Goal: Transaction & Acquisition: Purchase product/service

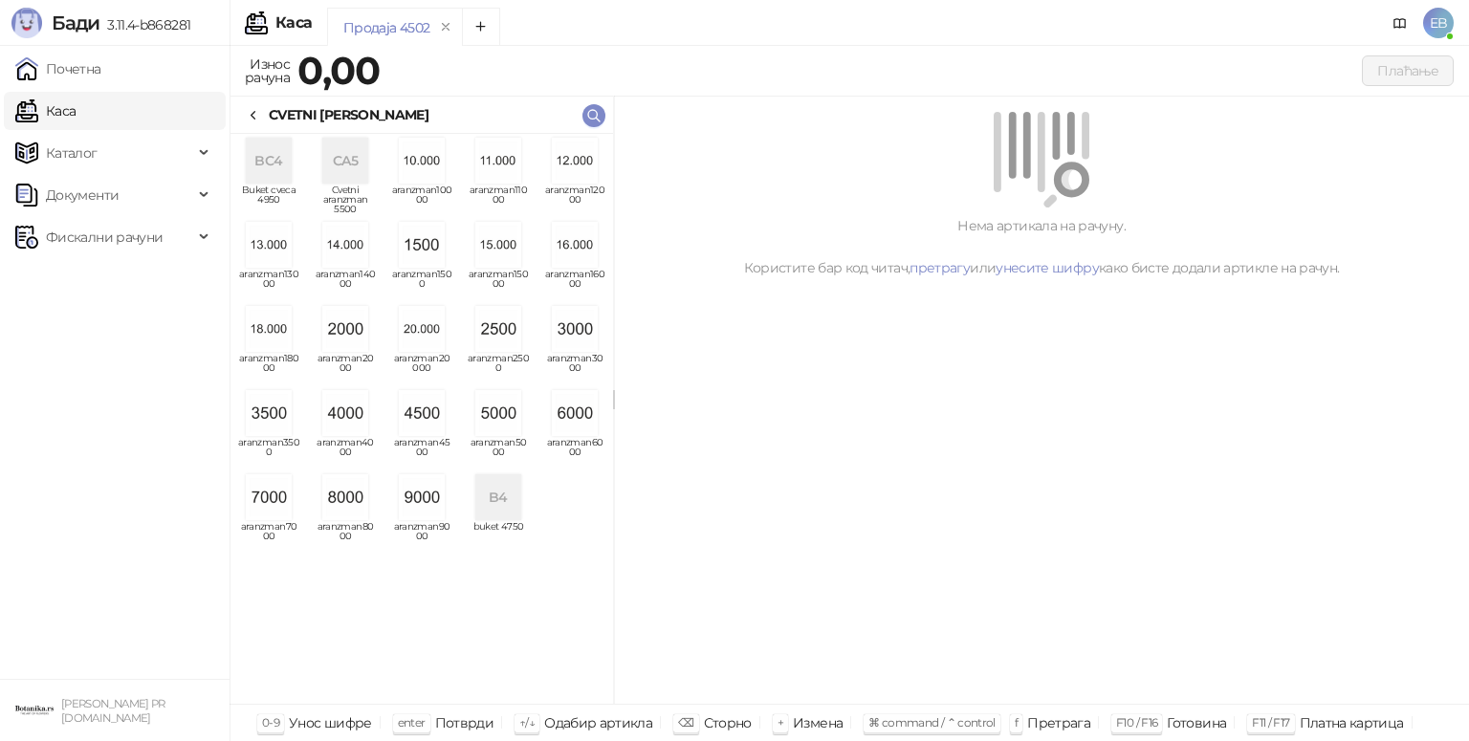
click at [364, 507] on img "grid" at bounding box center [345, 497] width 46 height 46
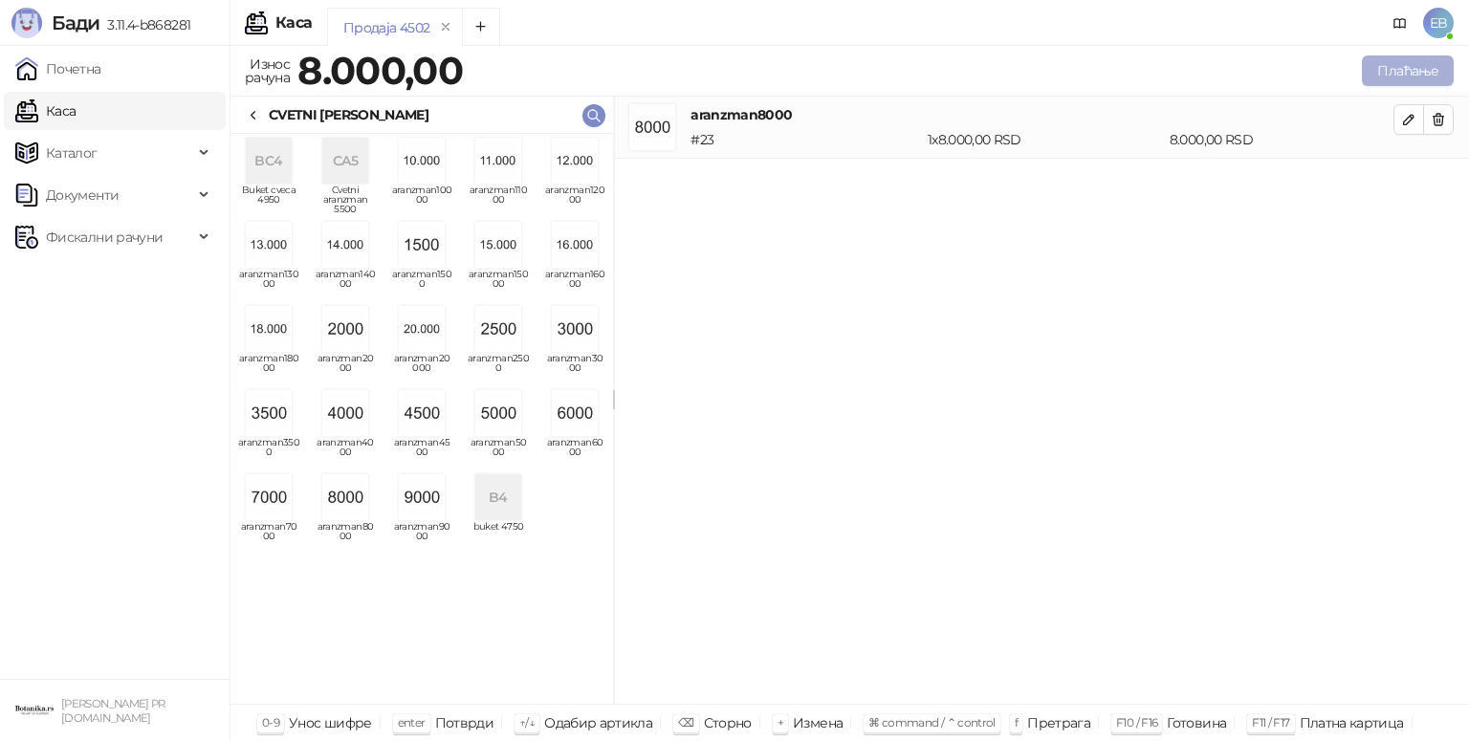
click at [1392, 71] on button "Плаћање" at bounding box center [1408, 70] width 92 height 31
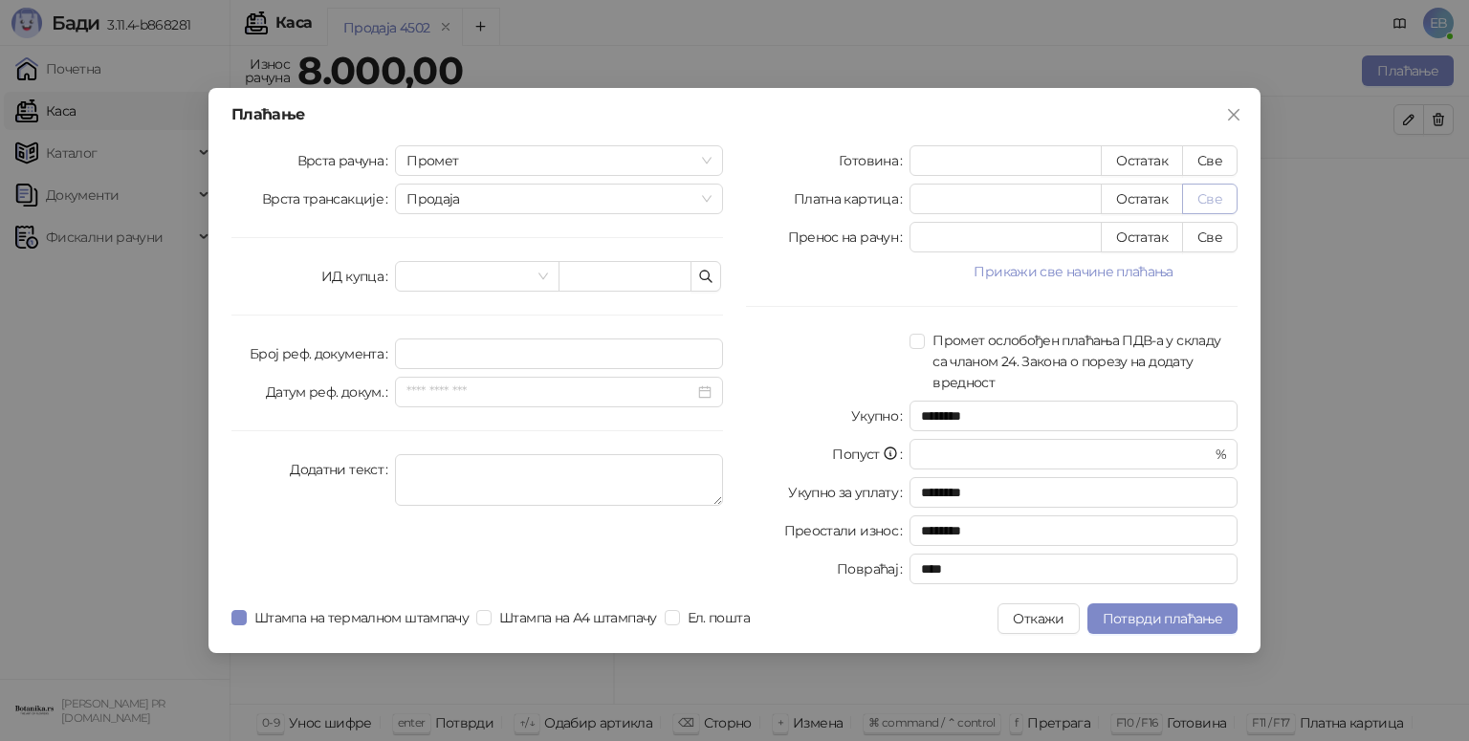
click at [1221, 208] on button "Све" at bounding box center [1209, 199] width 55 height 31
type input "****"
click at [1194, 623] on span "Потврди плаћање" at bounding box center [1163, 618] width 120 height 17
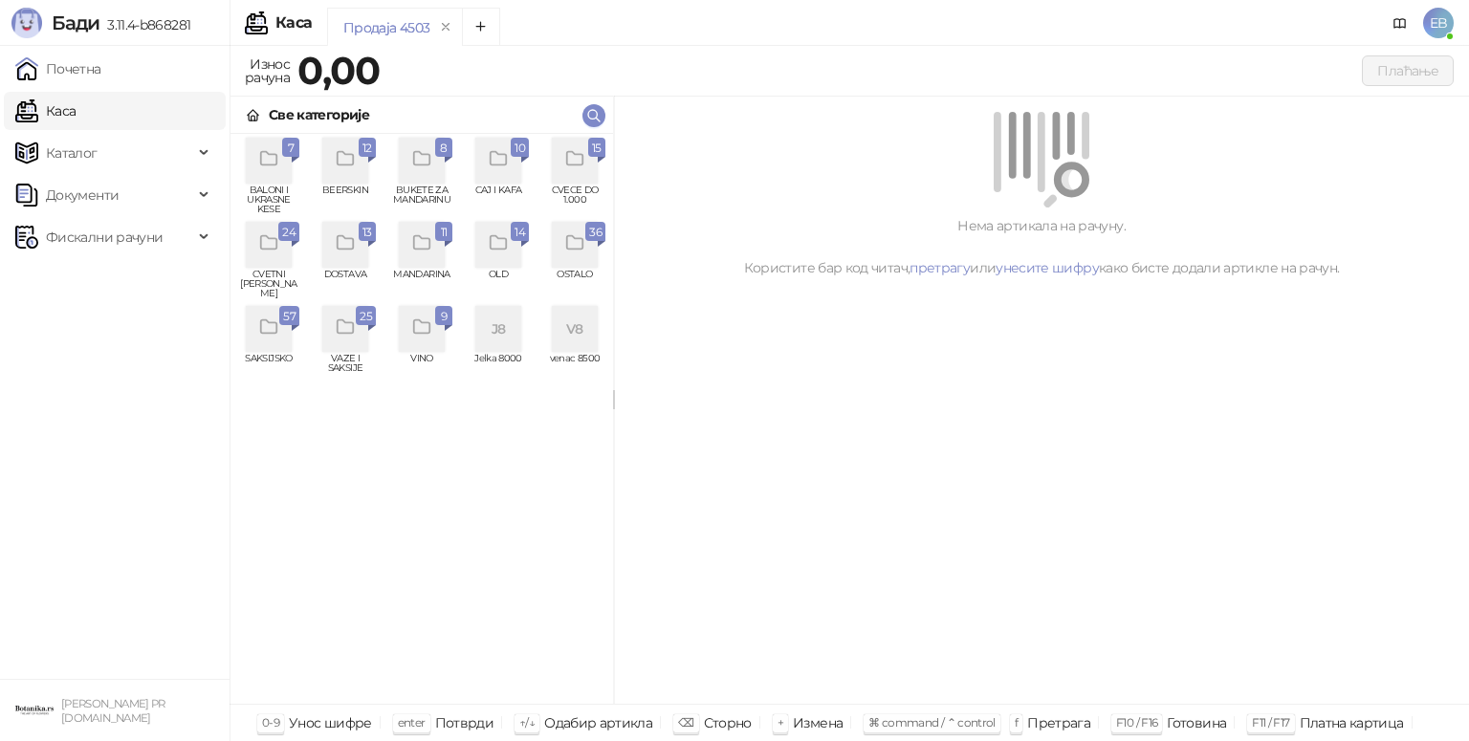
click at [582, 176] on div "grid" at bounding box center [575, 161] width 46 height 46
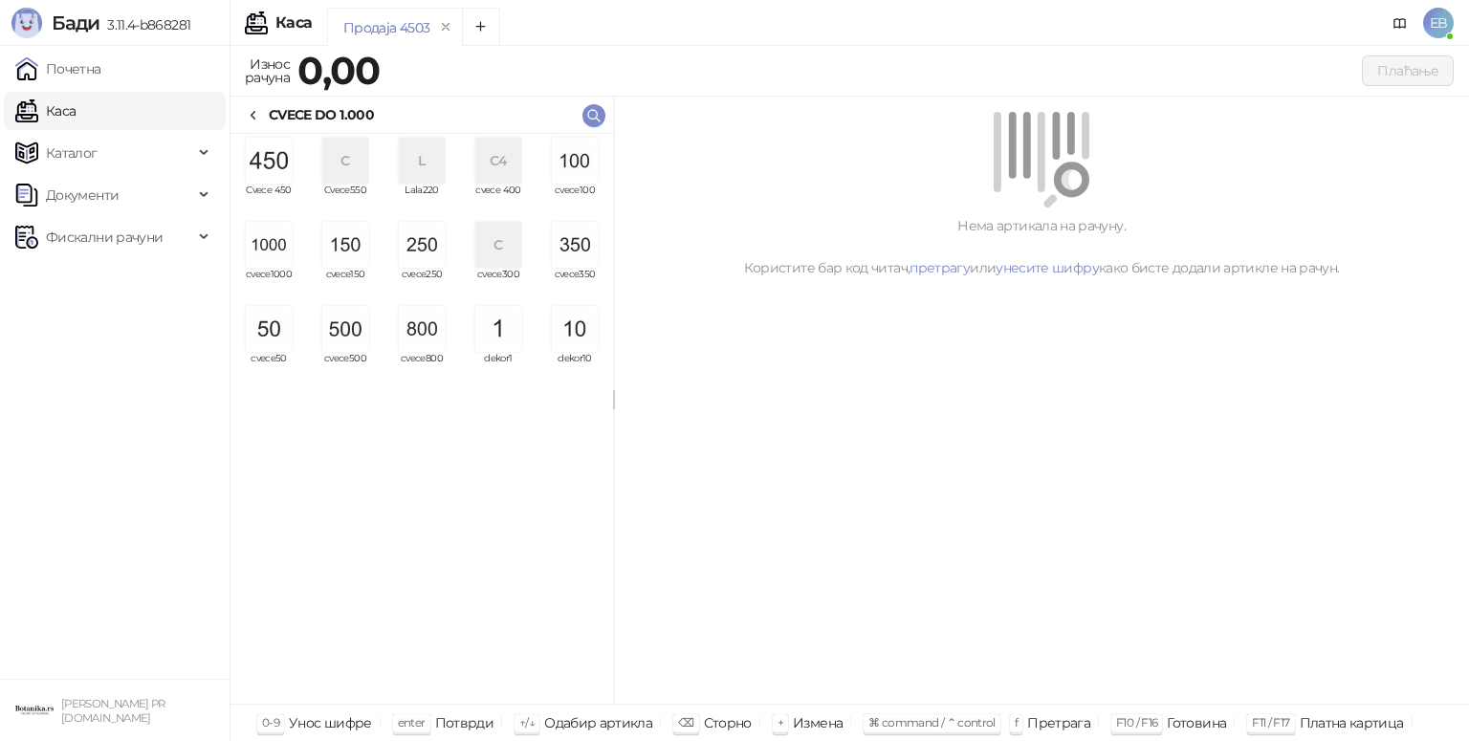
click at [280, 259] on img "grid" at bounding box center [269, 245] width 46 height 46
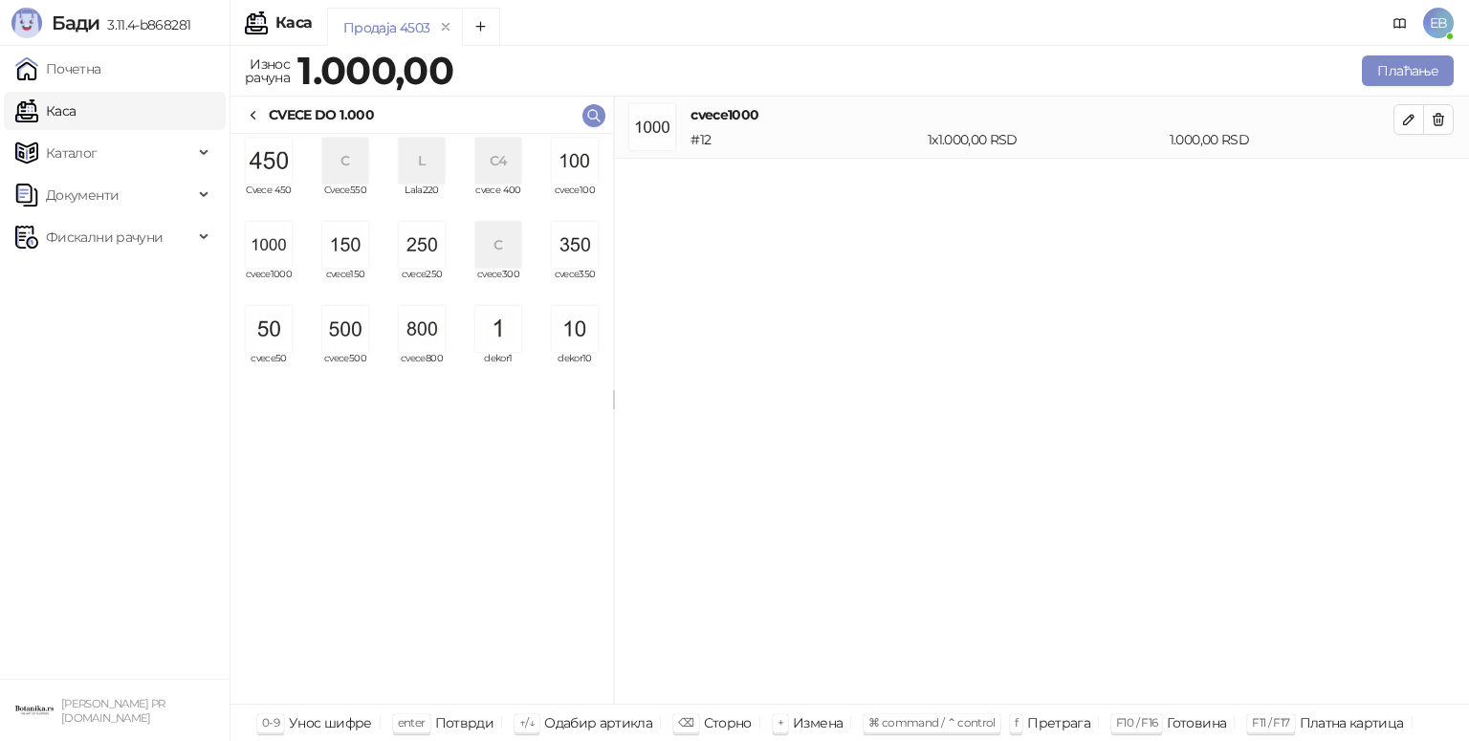
click at [281, 250] on img "grid" at bounding box center [269, 245] width 46 height 46
click at [1419, 78] on button "Плаћање" at bounding box center [1408, 70] width 92 height 31
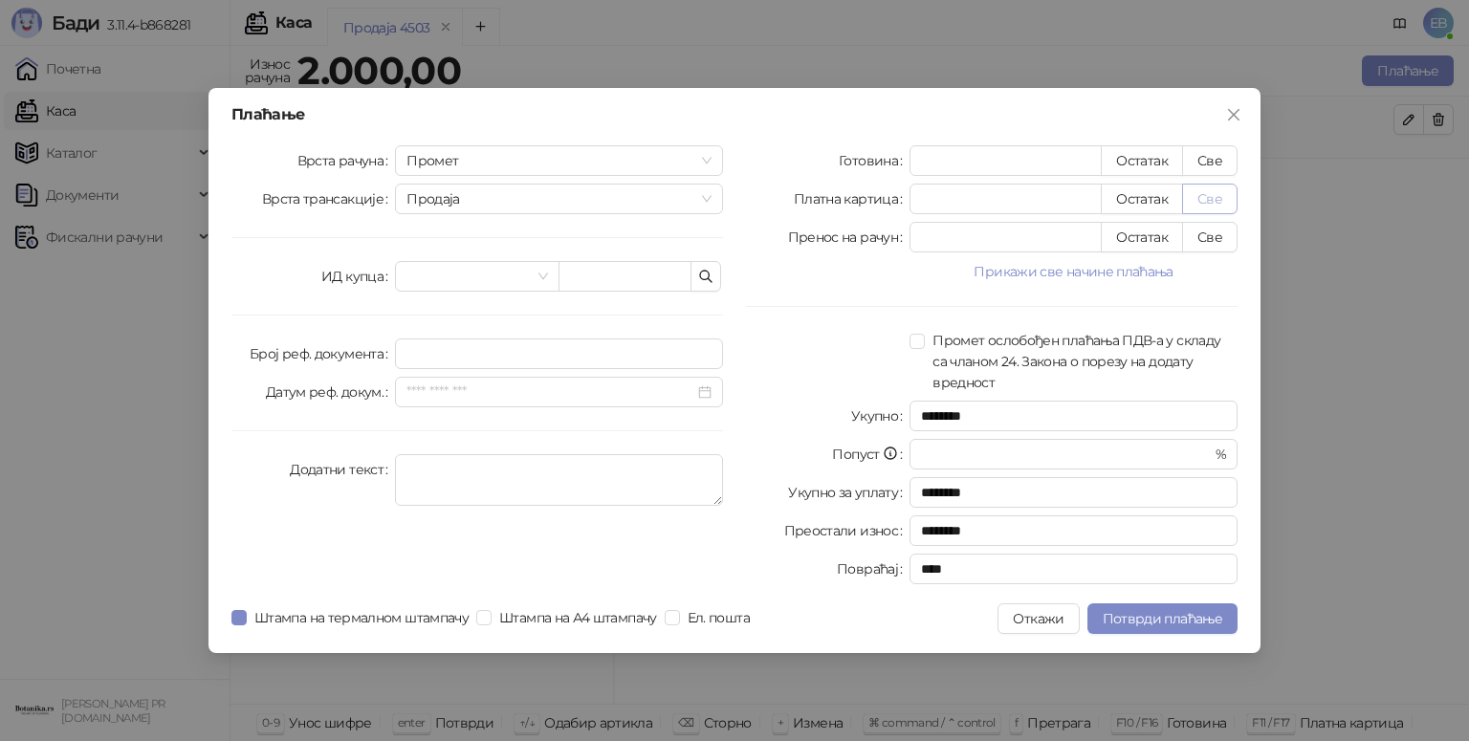
click at [1217, 211] on button "Све" at bounding box center [1209, 199] width 55 height 31
type input "****"
click at [1204, 620] on span "Потврди плаћање" at bounding box center [1163, 618] width 120 height 17
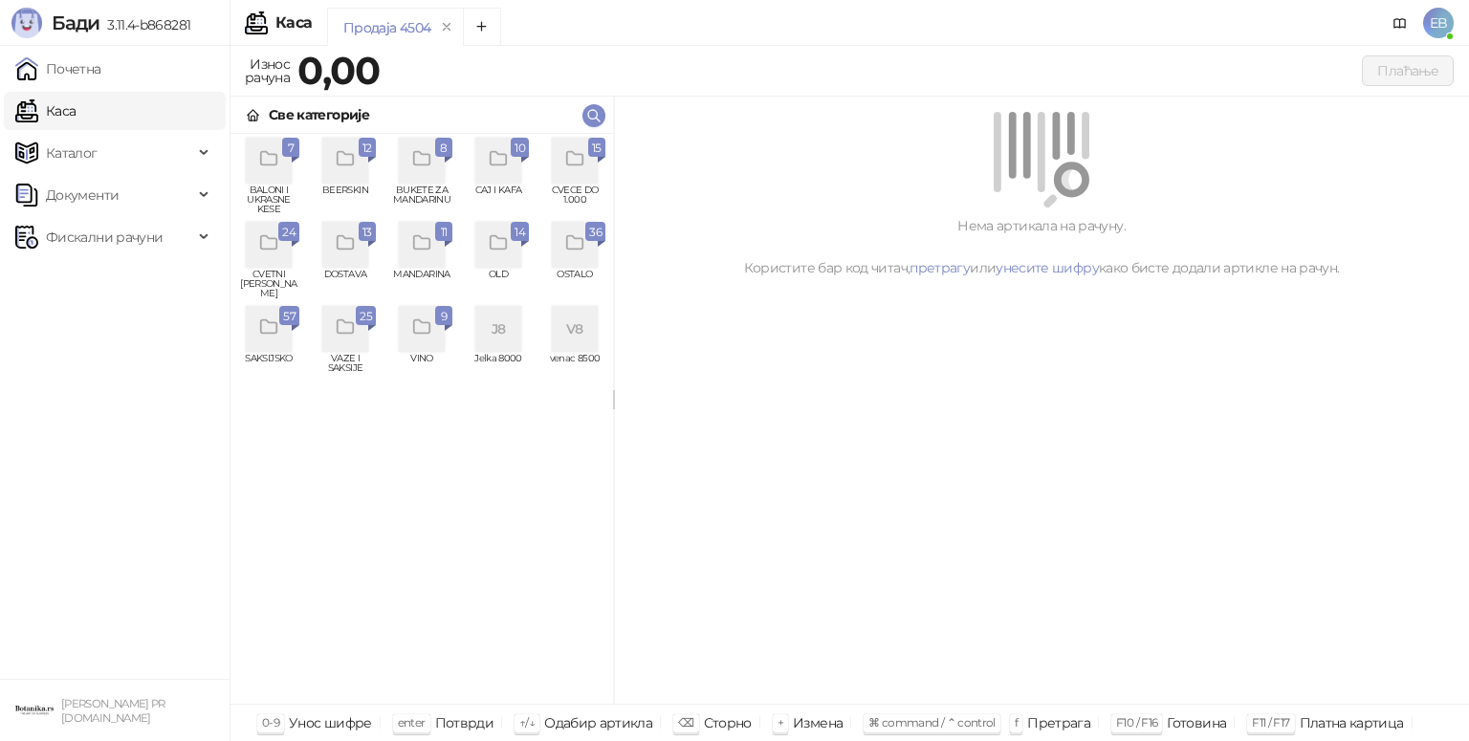
click at [281, 242] on div "grid" at bounding box center [269, 245] width 46 height 46
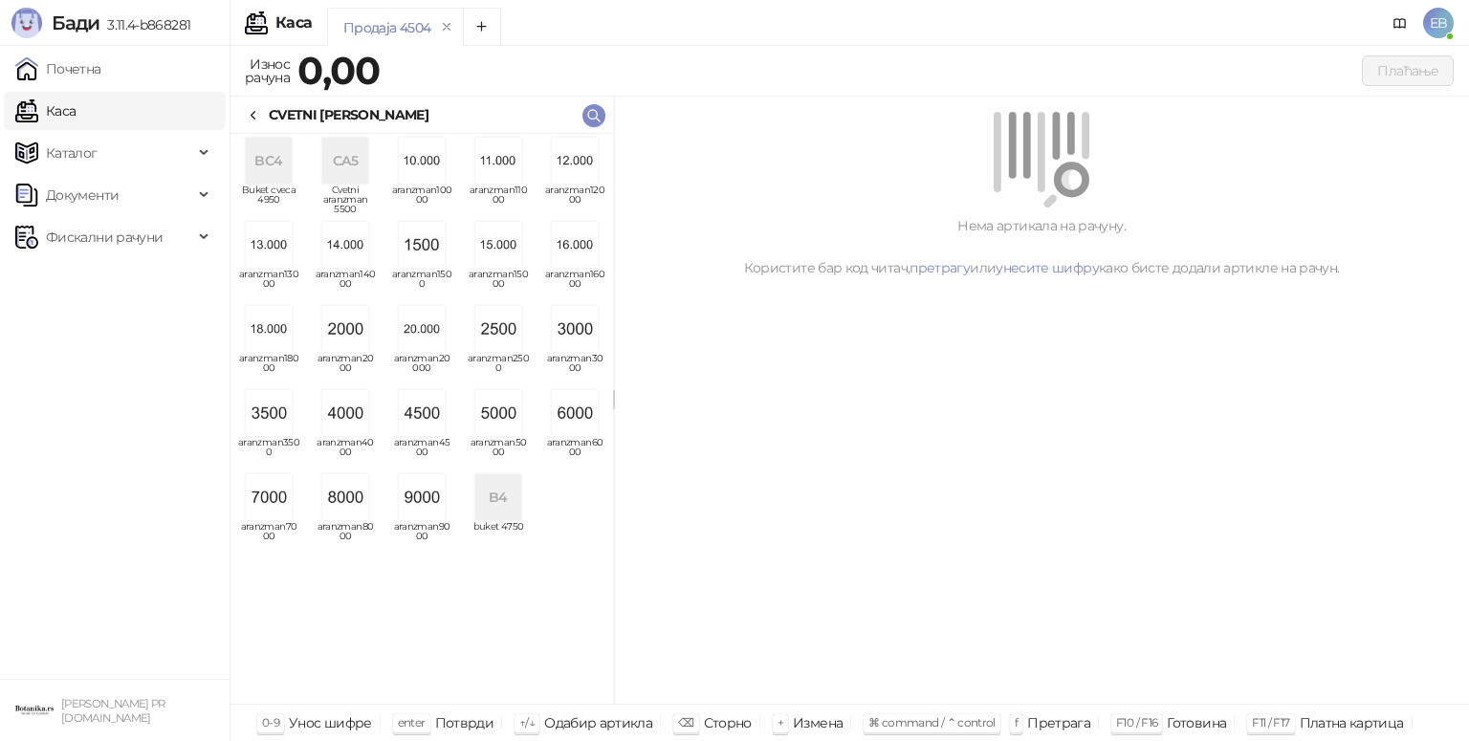
click at [428, 412] on img "grid" at bounding box center [422, 413] width 46 height 46
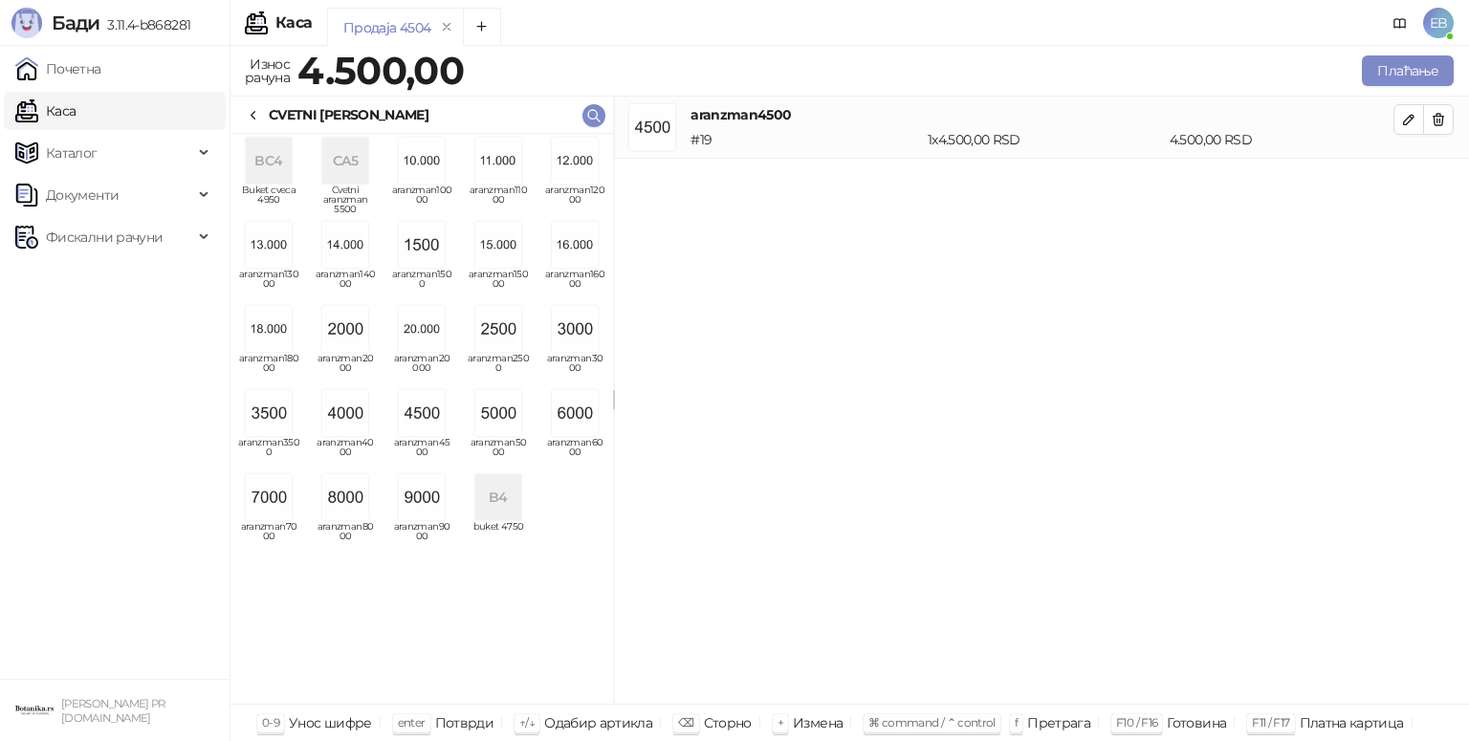
click at [256, 109] on icon at bounding box center [253, 115] width 15 height 15
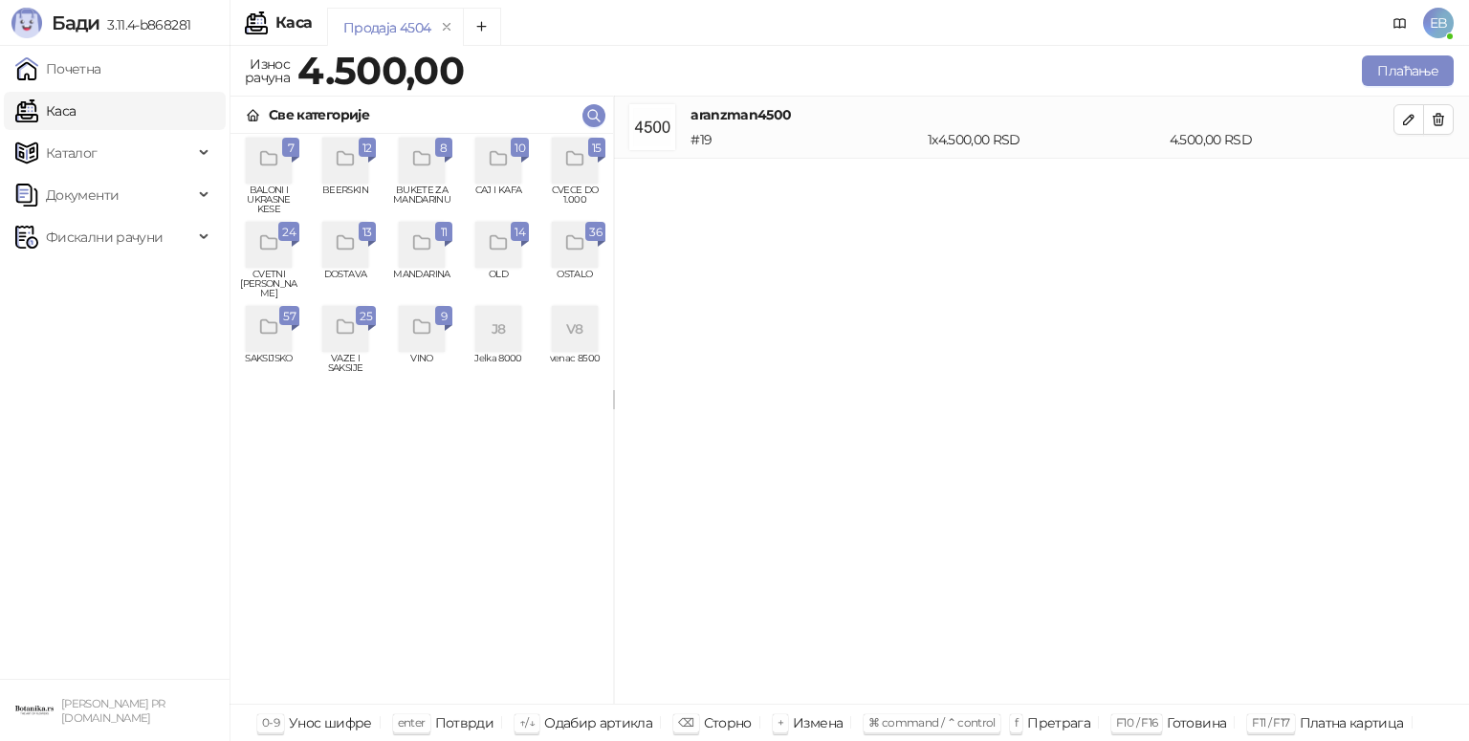
click at [582, 161] on icon "grid" at bounding box center [574, 158] width 16 height 13
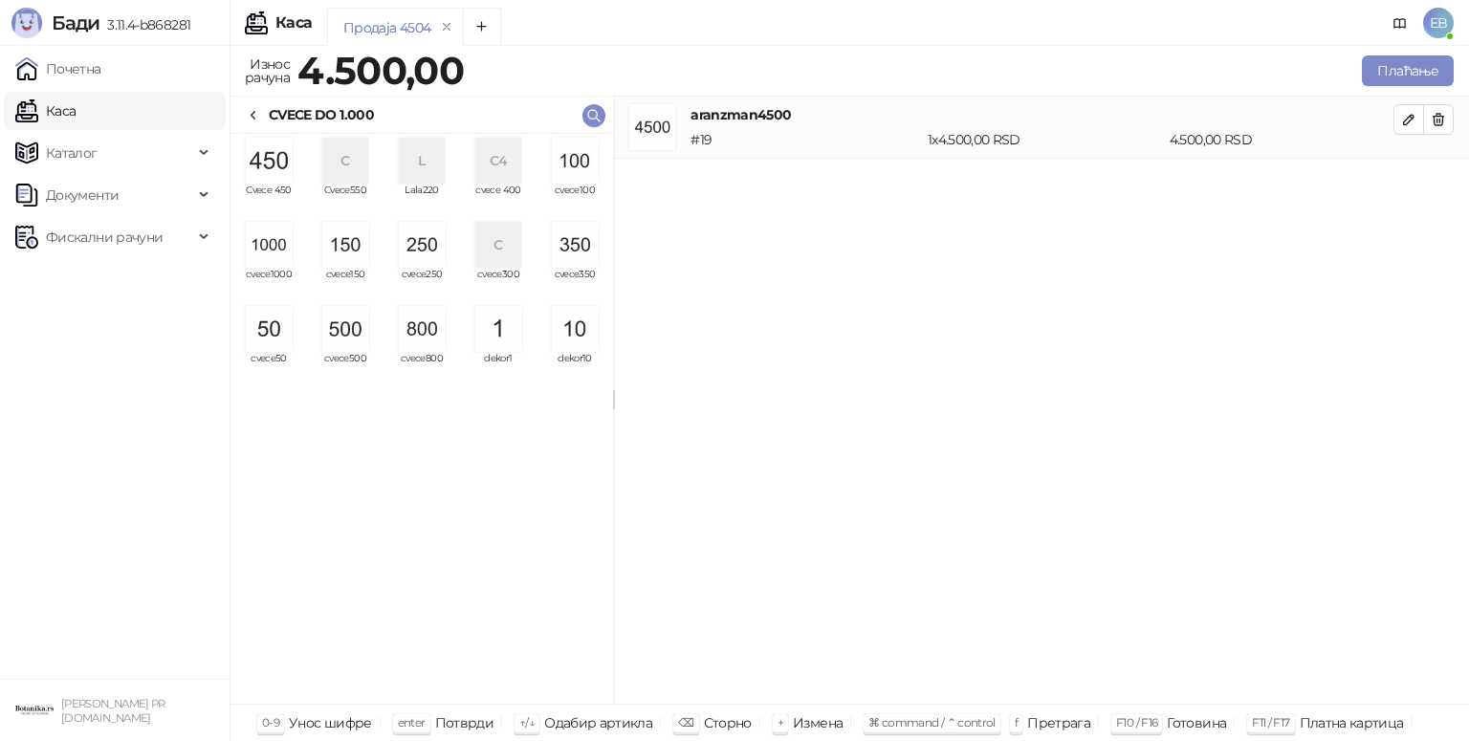
click at [281, 327] on img "grid" at bounding box center [269, 329] width 46 height 46
click at [1431, 76] on button "Плаћање" at bounding box center [1408, 70] width 92 height 31
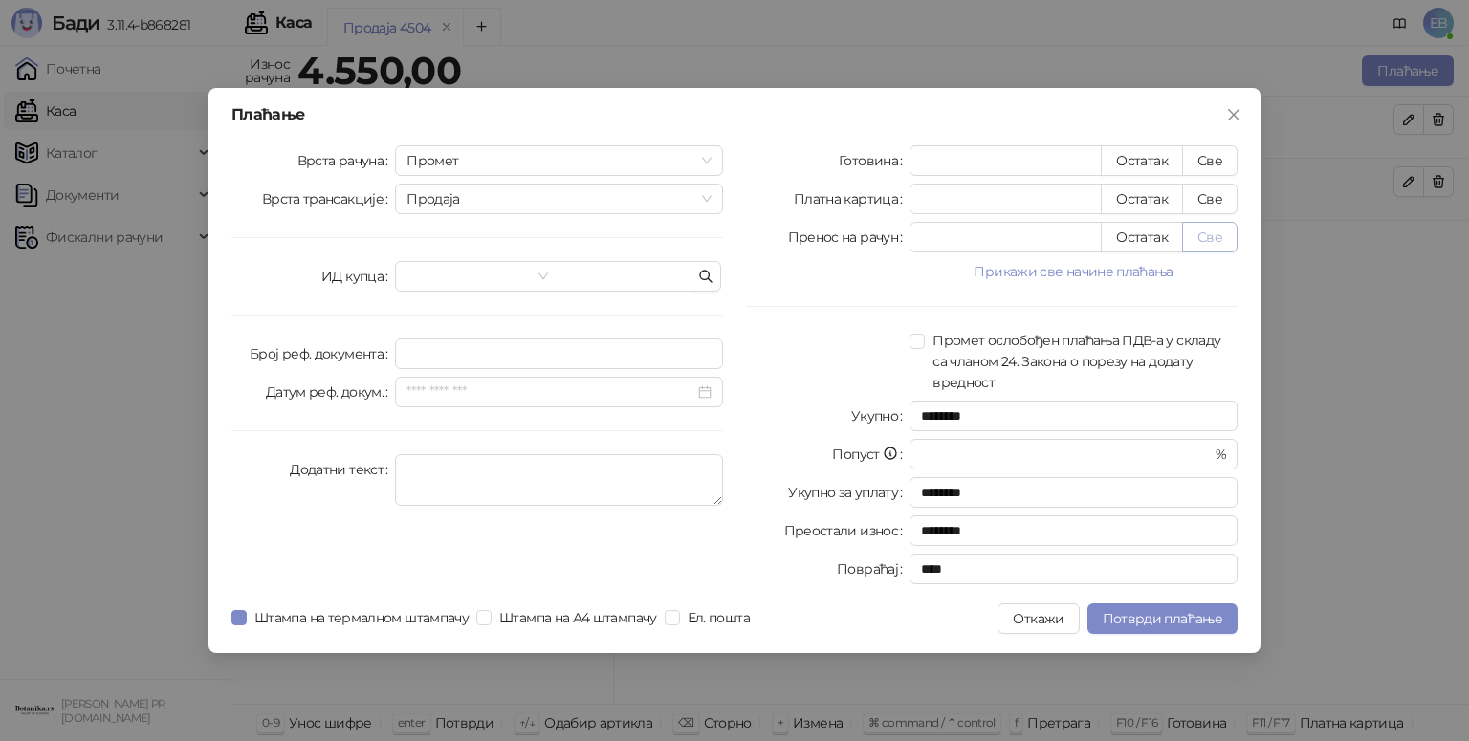
click at [1210, 238] on button "Све" at bounding box center [1209, 237] width 55 height 31
type input "****"
click at [1195, 610] on span "Потврди плаћање" at bounding box center [1163, 618] width 120 height 17
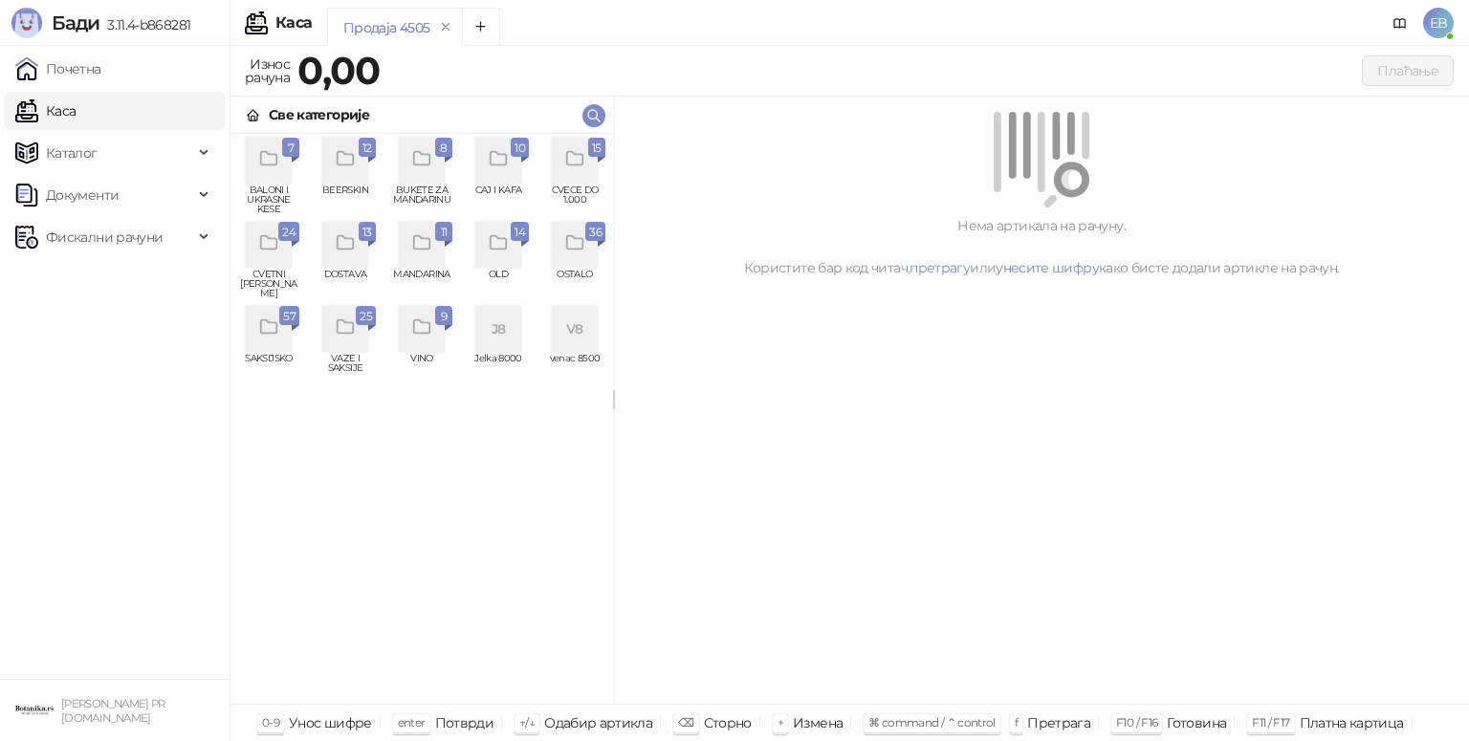
click at [260, 253] on icon "grid" at bounding box center [269, 243] width 22 height 22
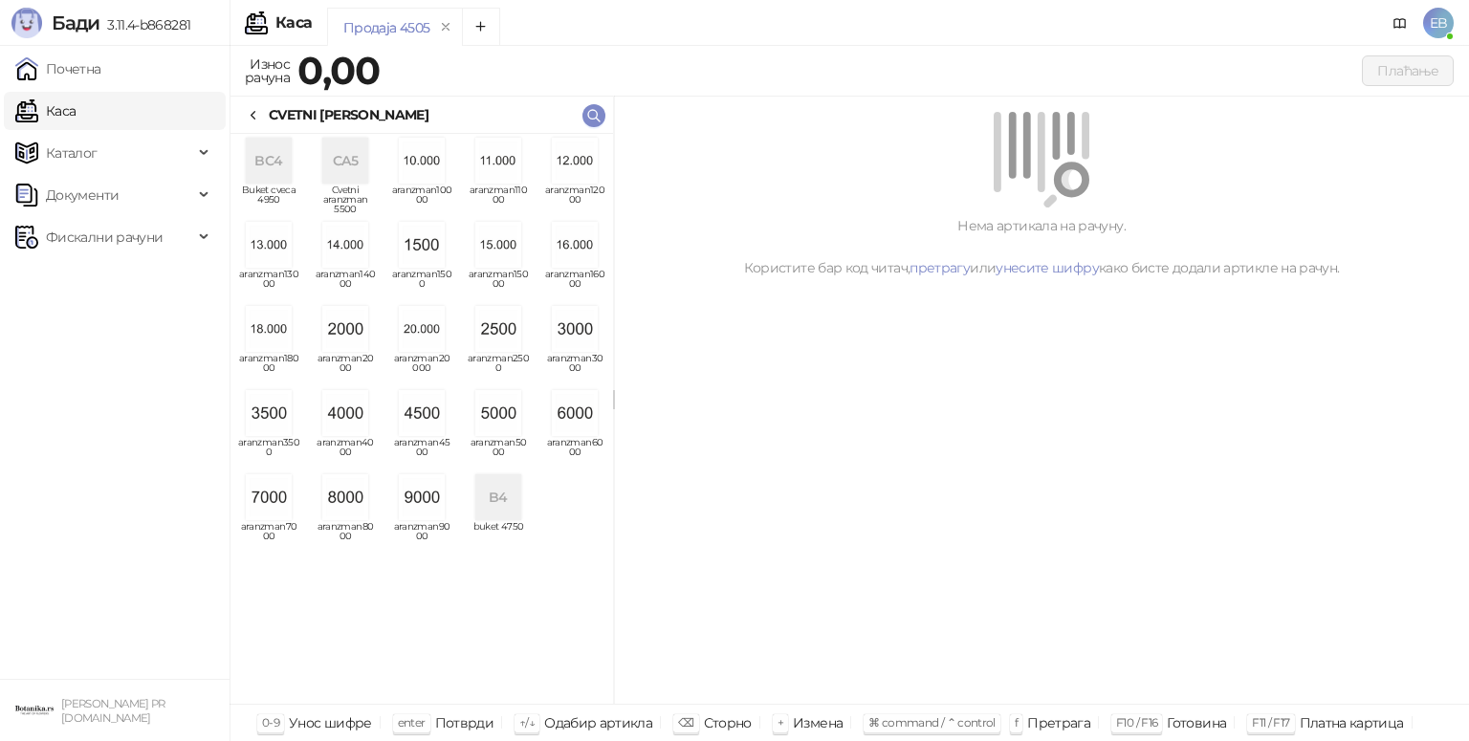
click at [568, 428] on img "grid" at bounding box center [575, 413] width 46 height 46
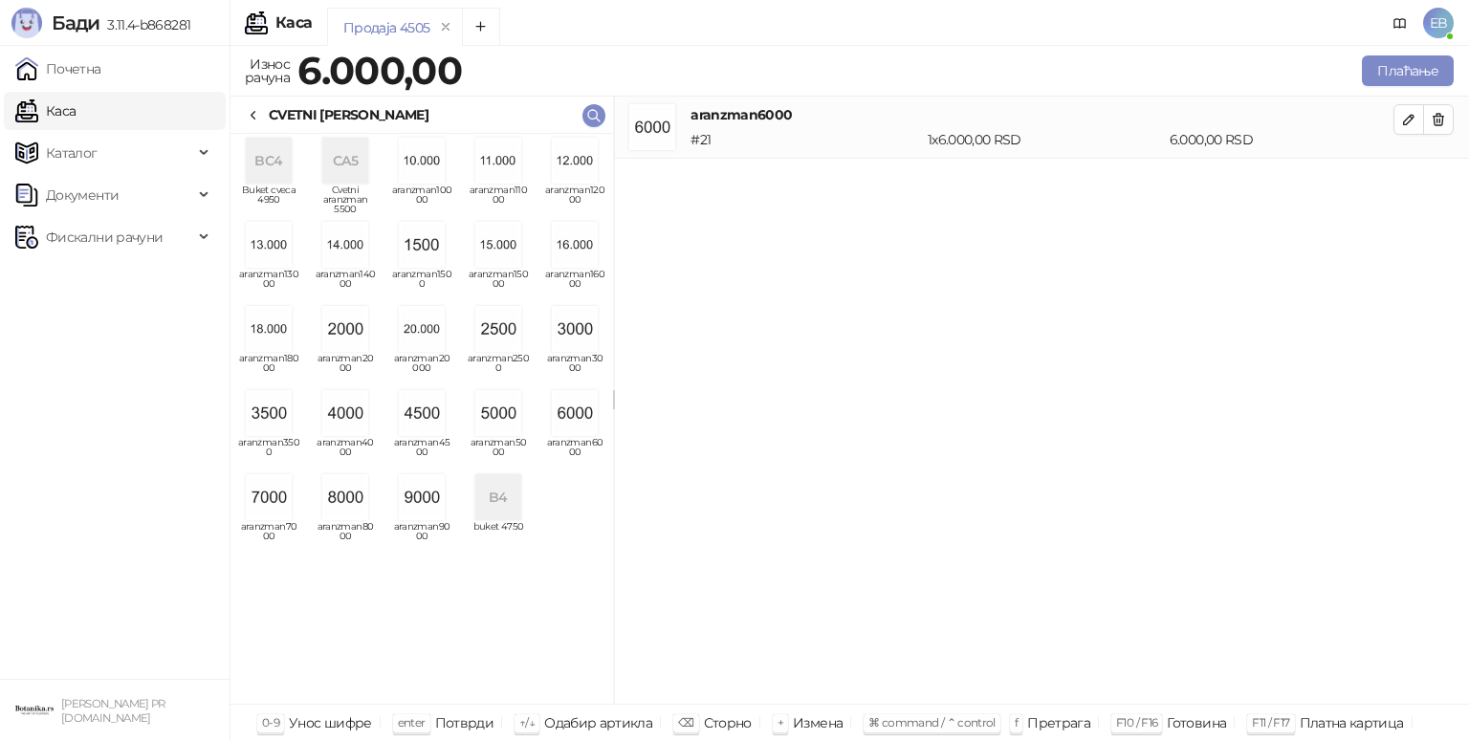
click at [256, 116] on icon at bounding box center [253, 115] width 15 height 15
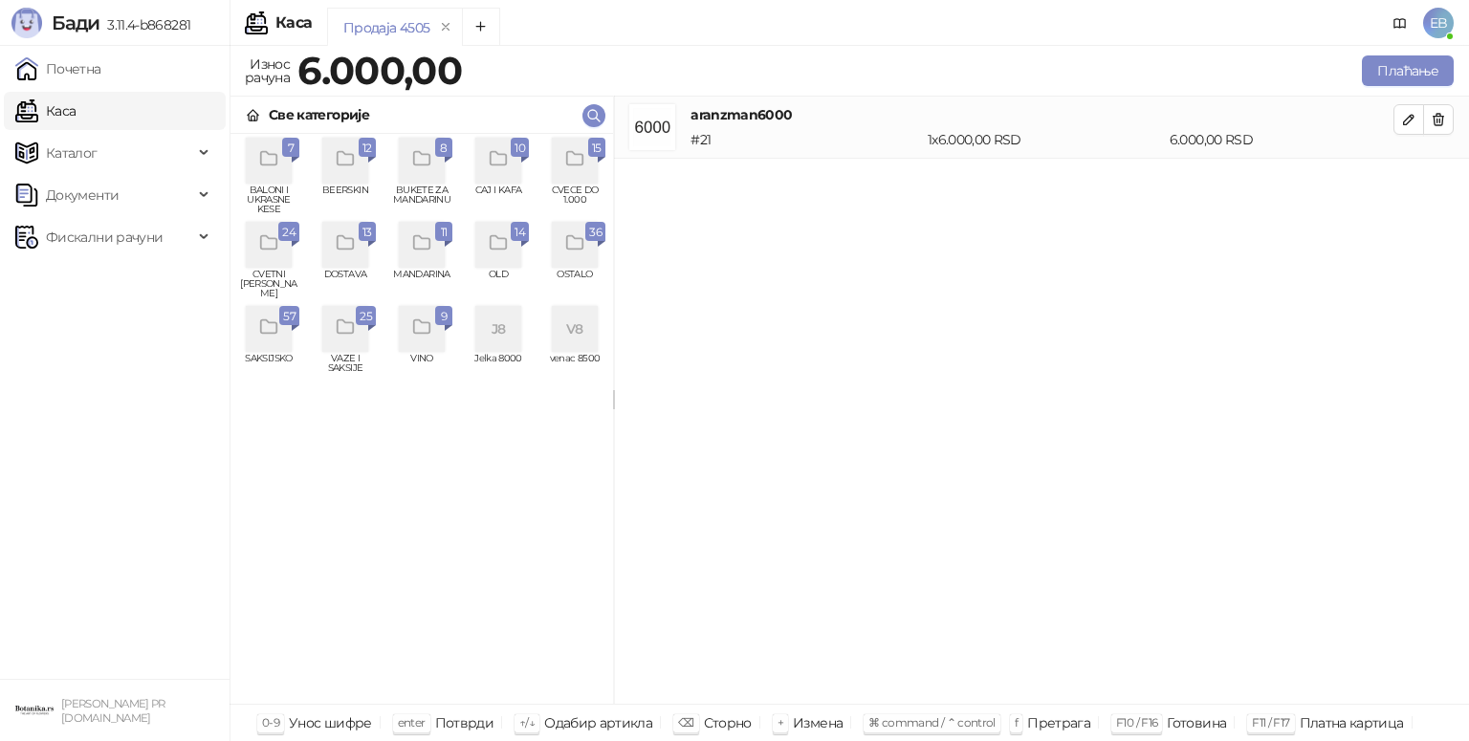
click at [574, 175] on div "grid" at bounding box center [575, 161] width 46 height 46
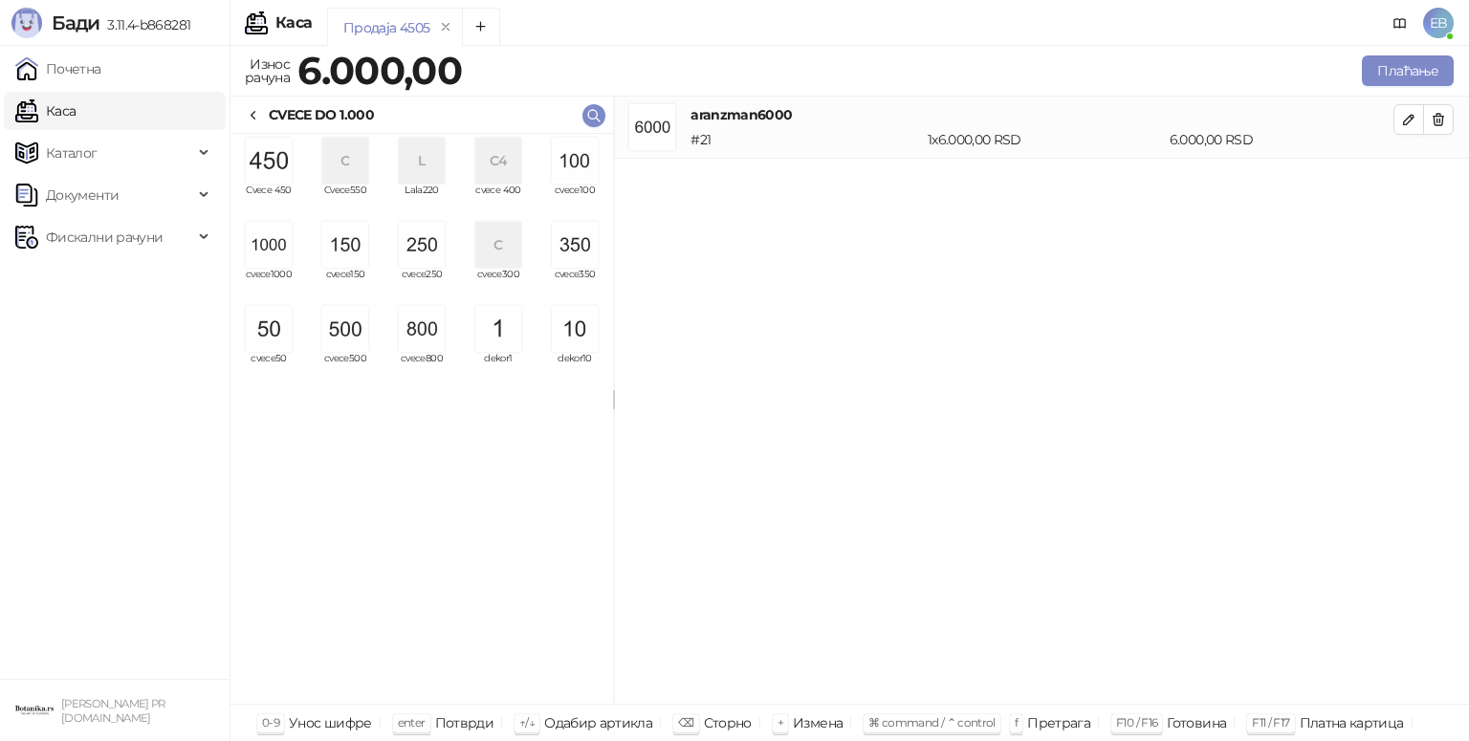
click at [349, 333] on img "grid" at bounding box center [345, 329] width 46 height 46
click at [582, 172] on img "grid" at bounding box center [575, 161] width 46 height 46
click at [578, 175] on img "grid" at bounding box center [575, 161] width 46 height 46
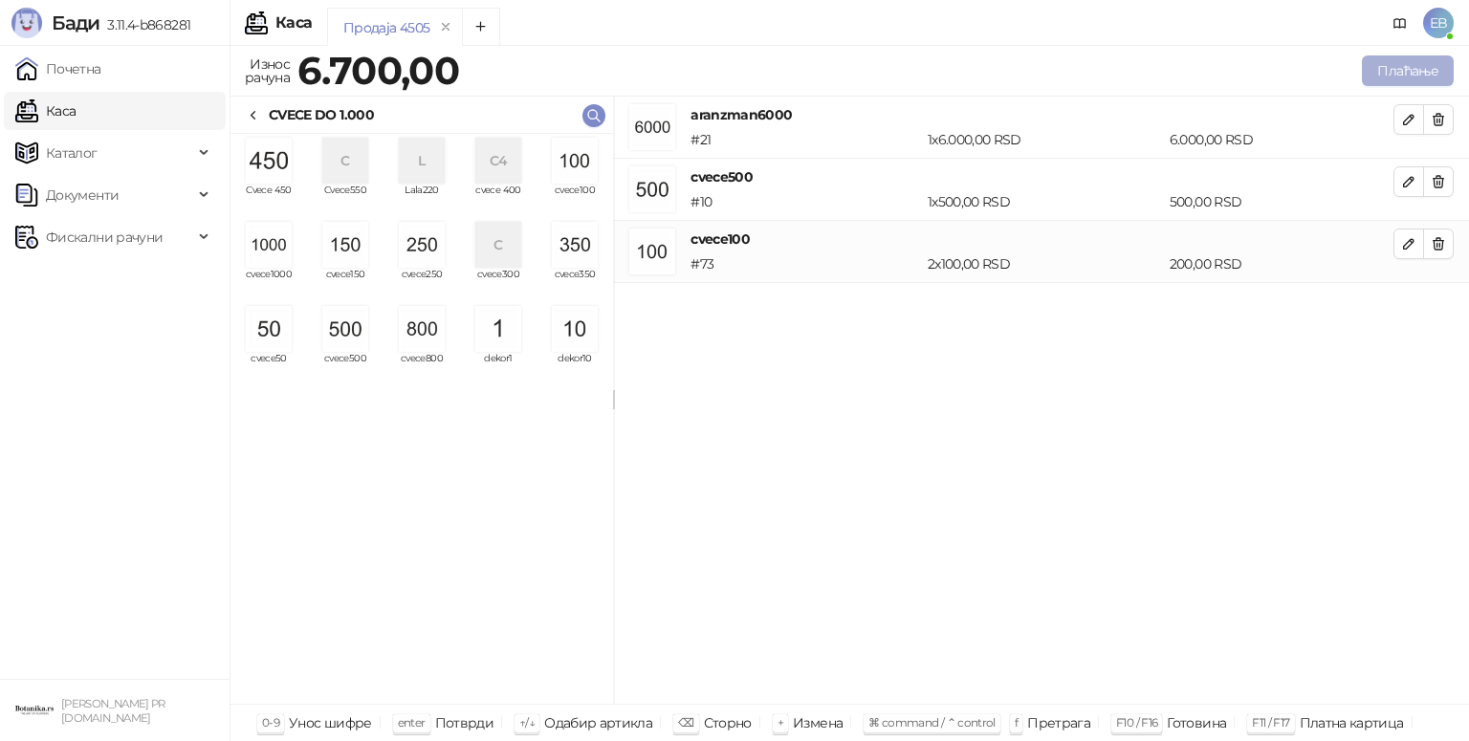
click at [1431, 77] on button "Плаћање" at bounding box center [1408, 70] width 92 height 31
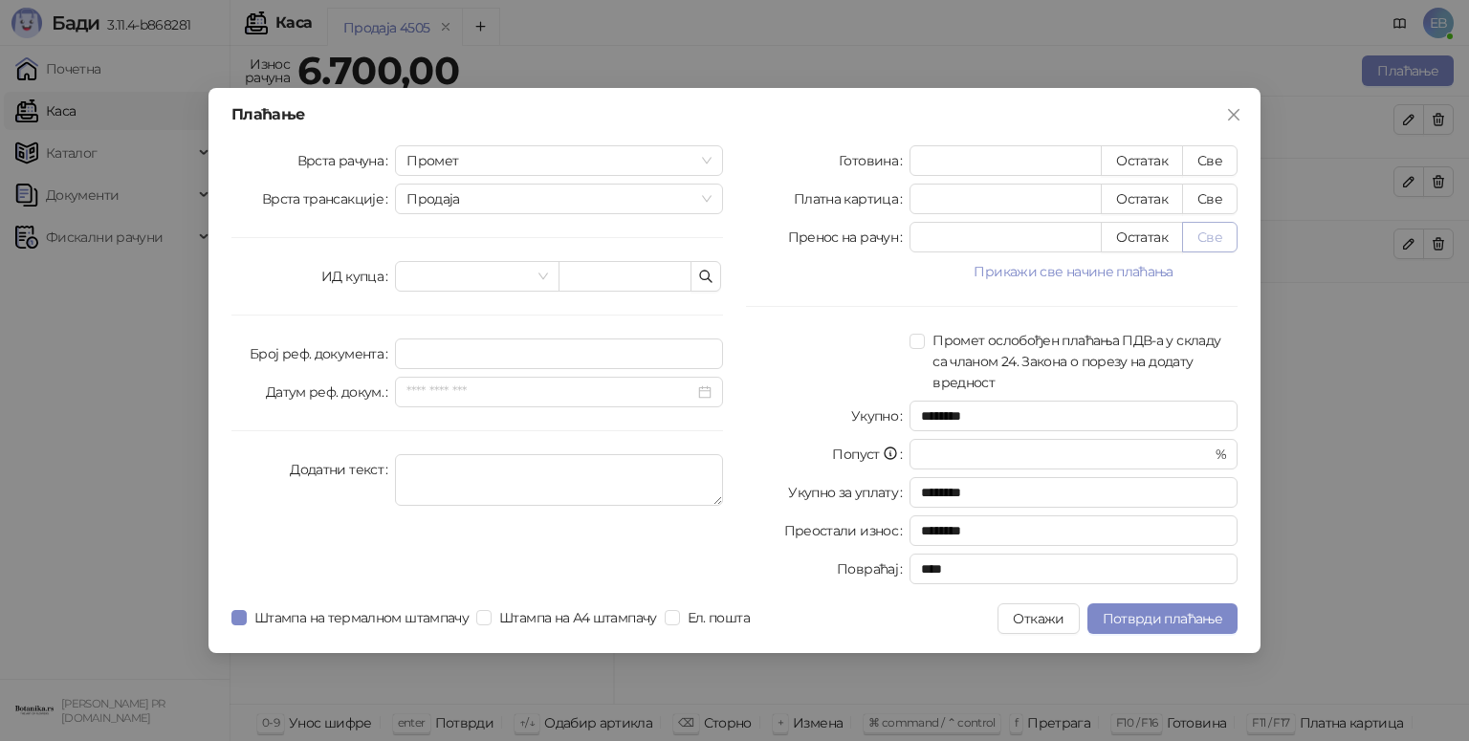
click at [1210, 245] on button "Све" at bounding box center [1209, 237] width 55 height 31
type input "****"
click at [1165, 612] on span "Потврди плаћање" at bounding box center [1163, 618] width 120 height 17
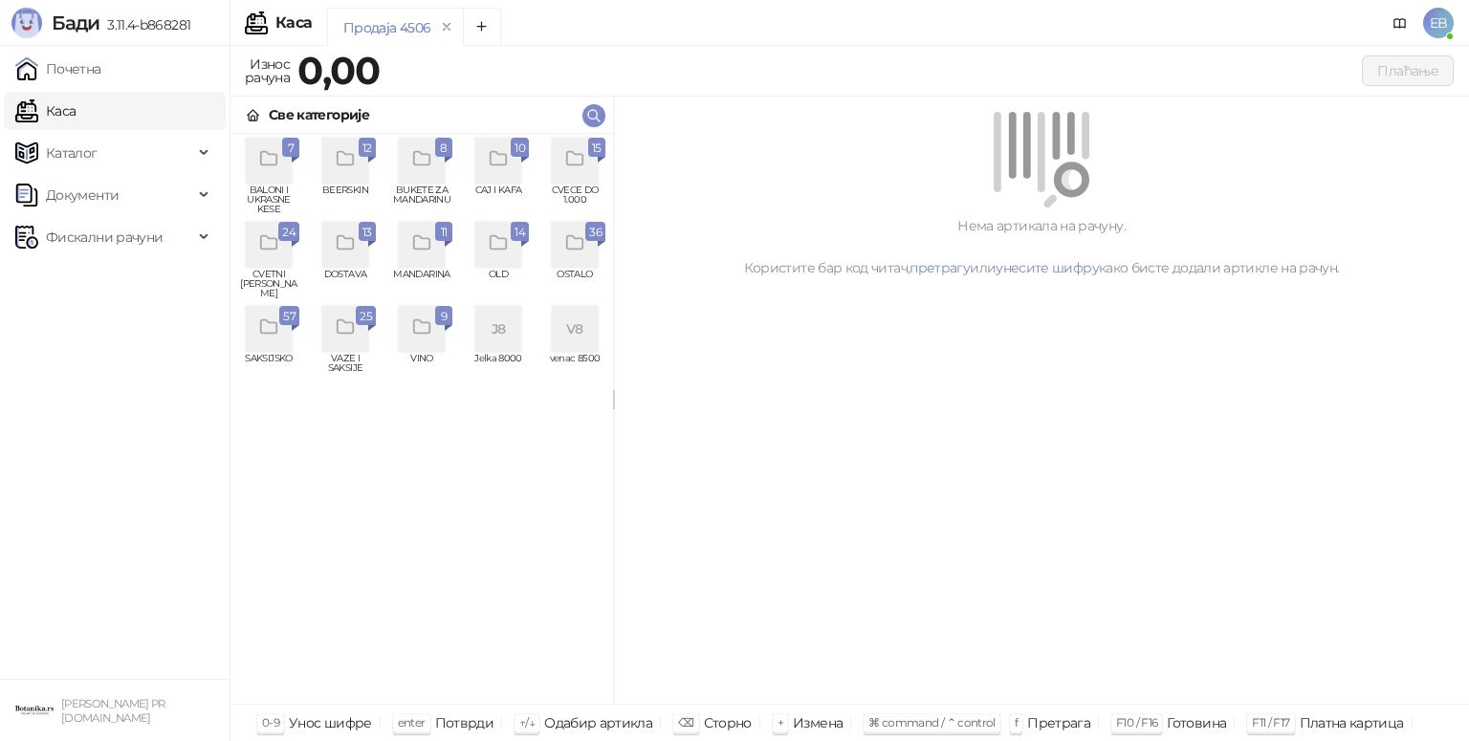
click at [272, 254] on div "grid" at bounding box center [269, 245] width 46 height 46
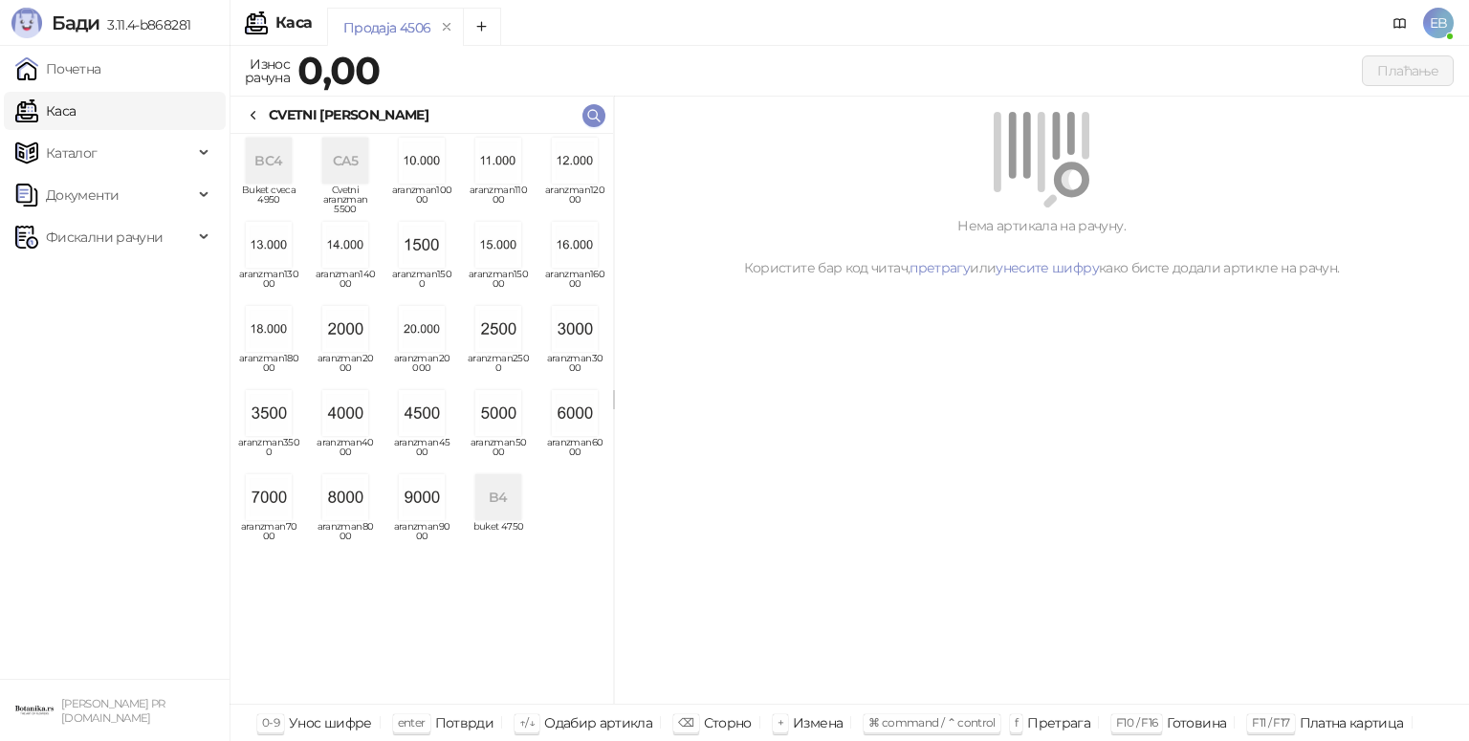
click at [585, 328] on img "grid" at bounding box center [575, 329] width 46 height 46
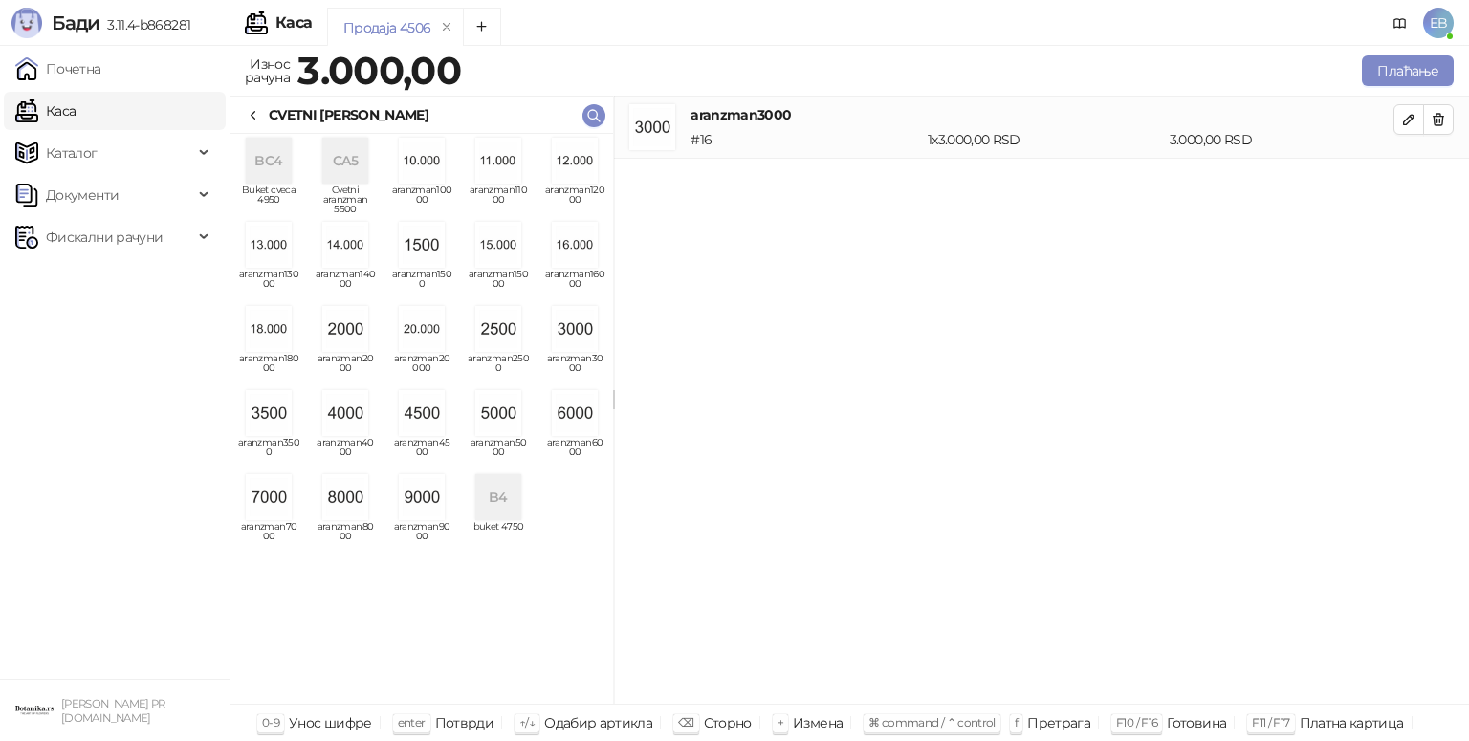
click at [256, 115] on icon at bounding box center [253, 115] width 15 height 15
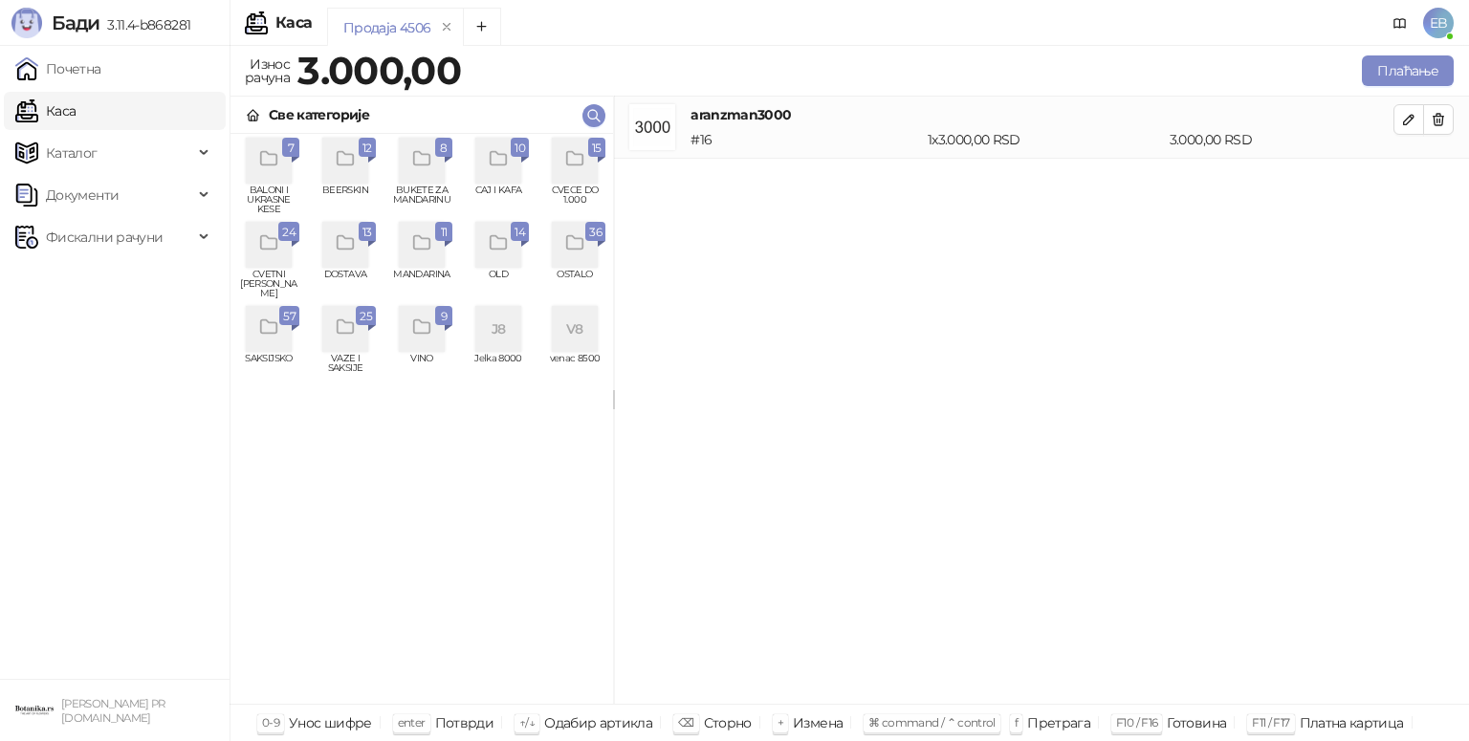
click at [582, 156] on icon "grid" at bounding box center [574, 158] width 16 height 13
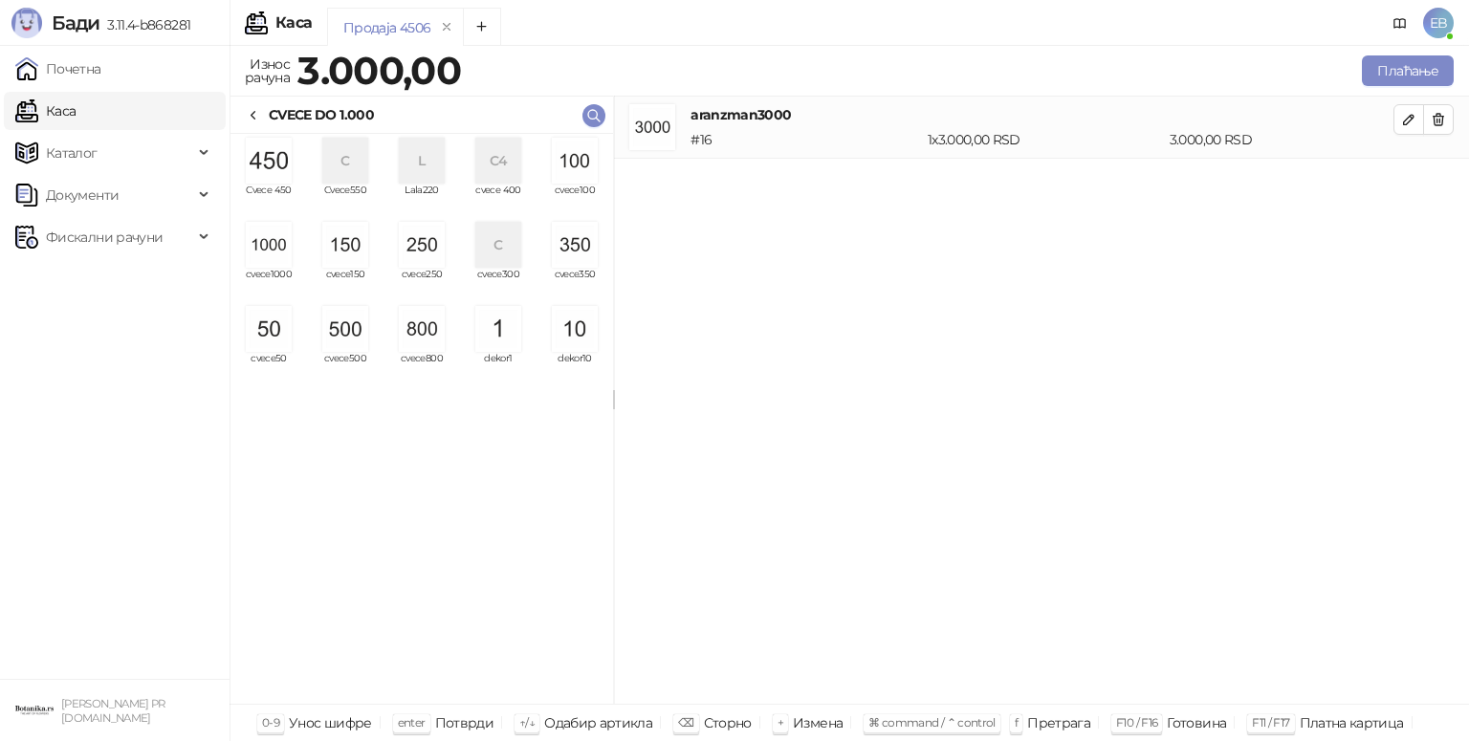
click at [277, 162] on img "grid" at bounding box center [269, 161] width 46 height 46
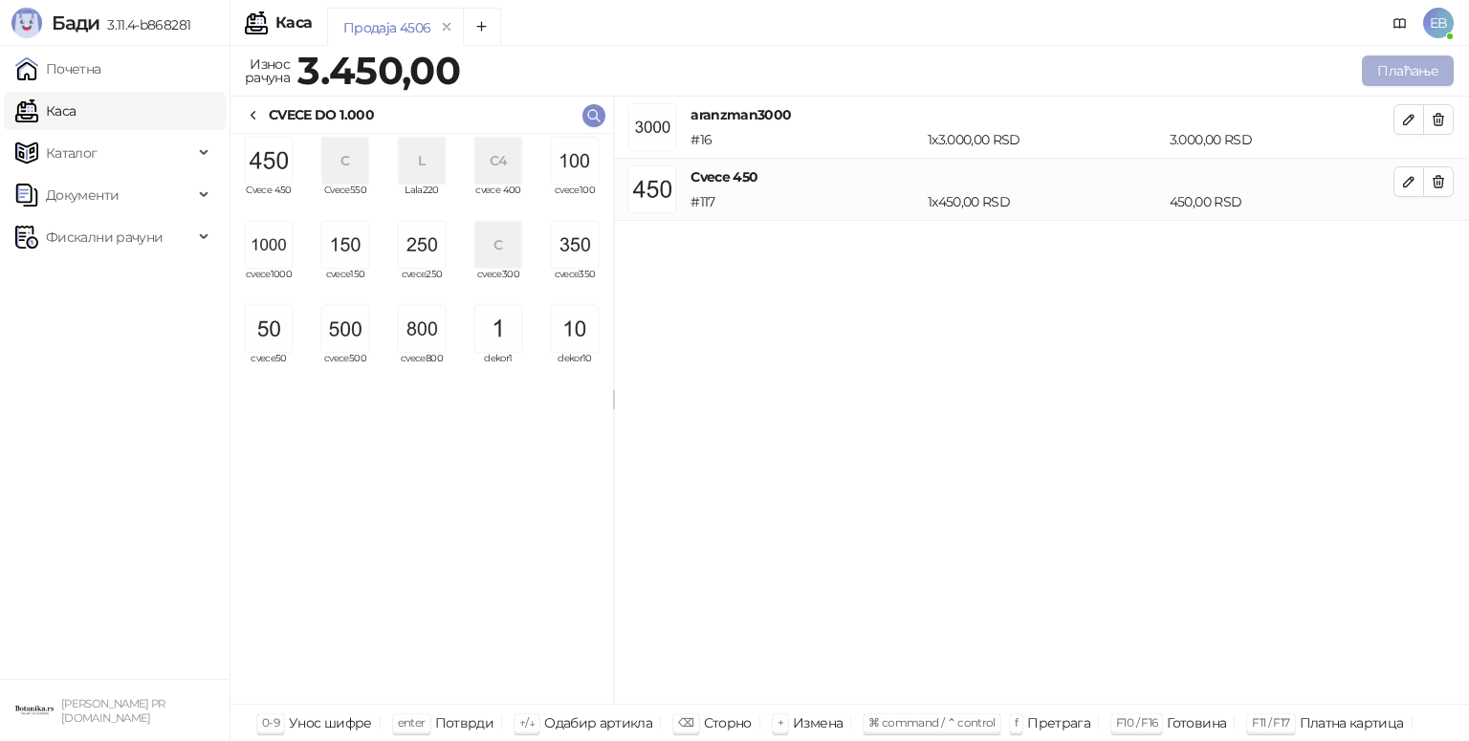
click at [1393, 72] on button "Плаћање" at bounding box center [1408, 70] width 92 height 31
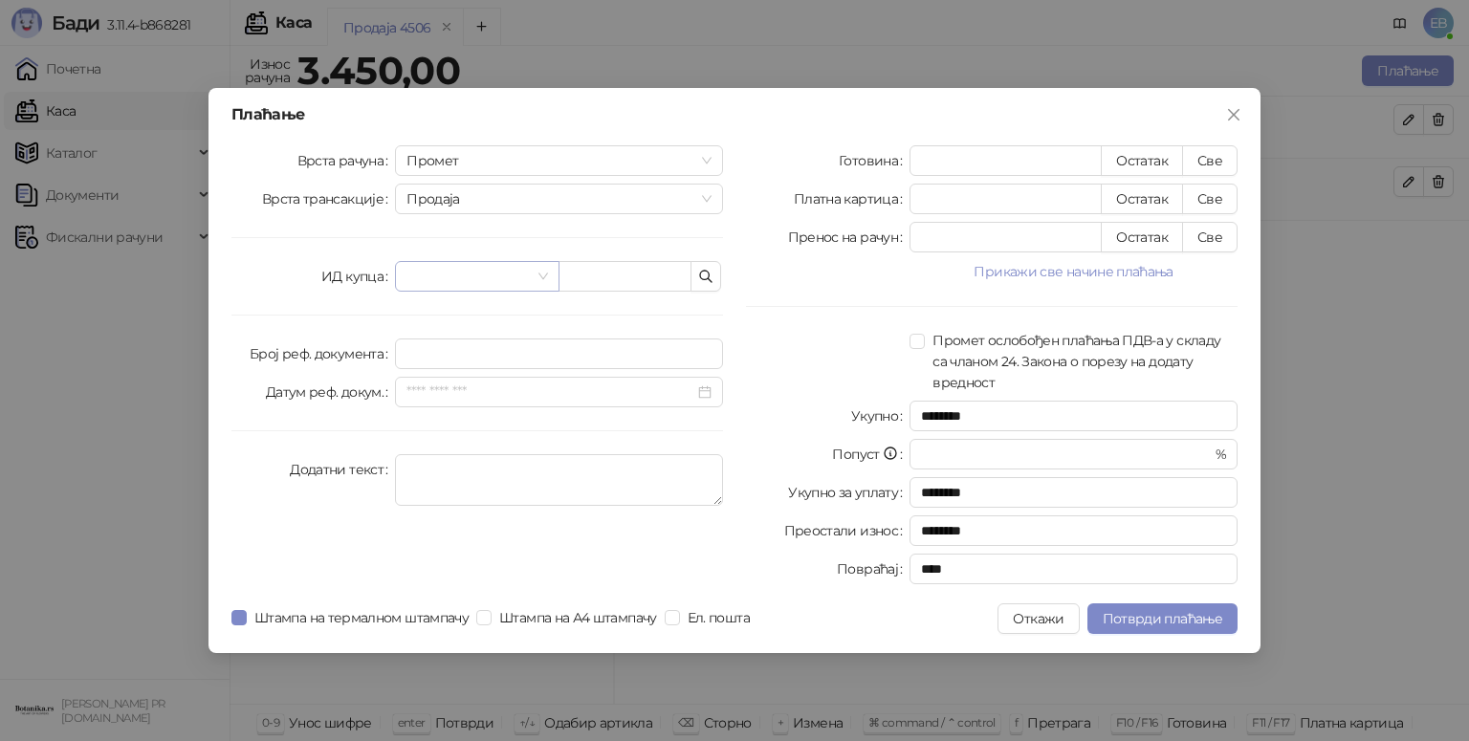
click at [482, 272] on input "search" at bounding box center [467, 276] width 123 height 29
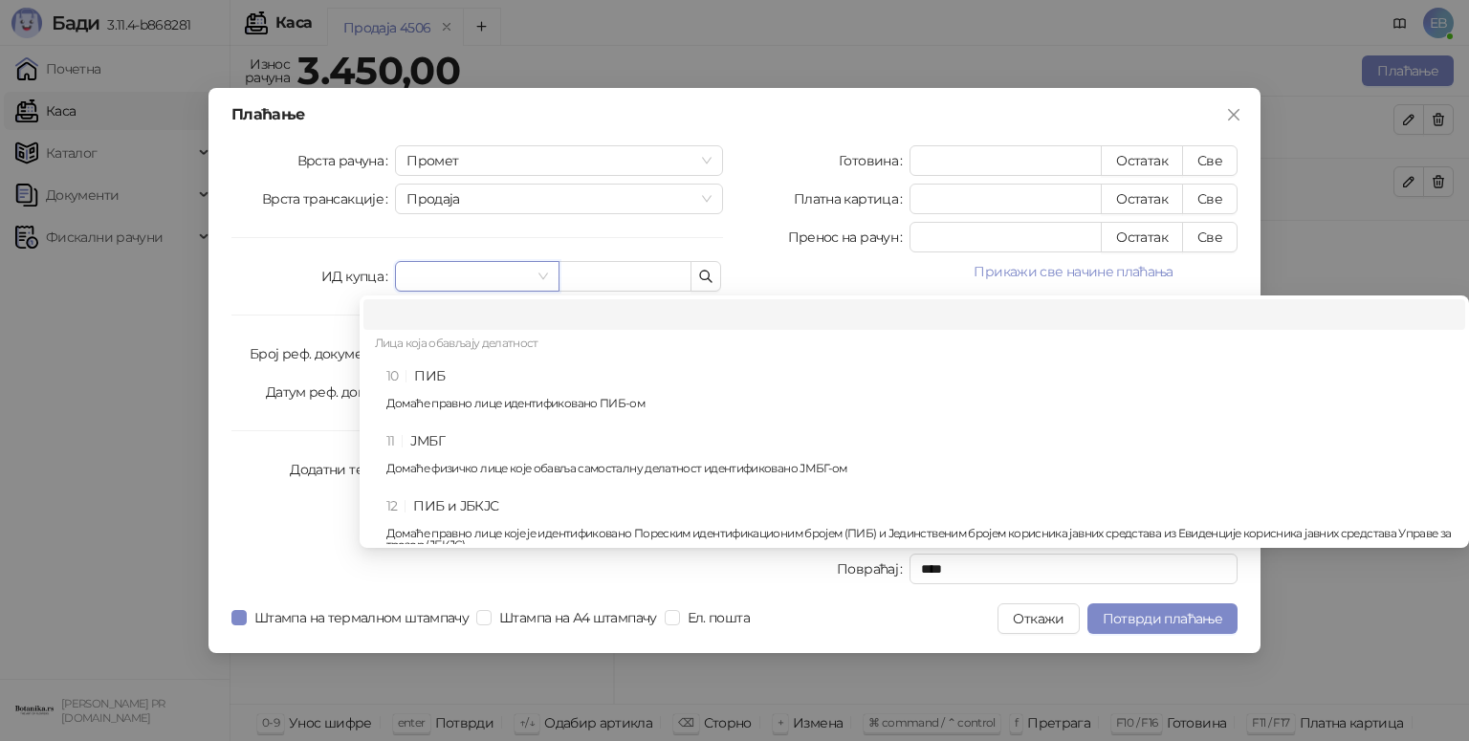
click at [463, 383] on div "10 ПИБ Домаће правно лице идентификовано ПИБ-ом" at bounding box center [919, 392] width 1067 height 55
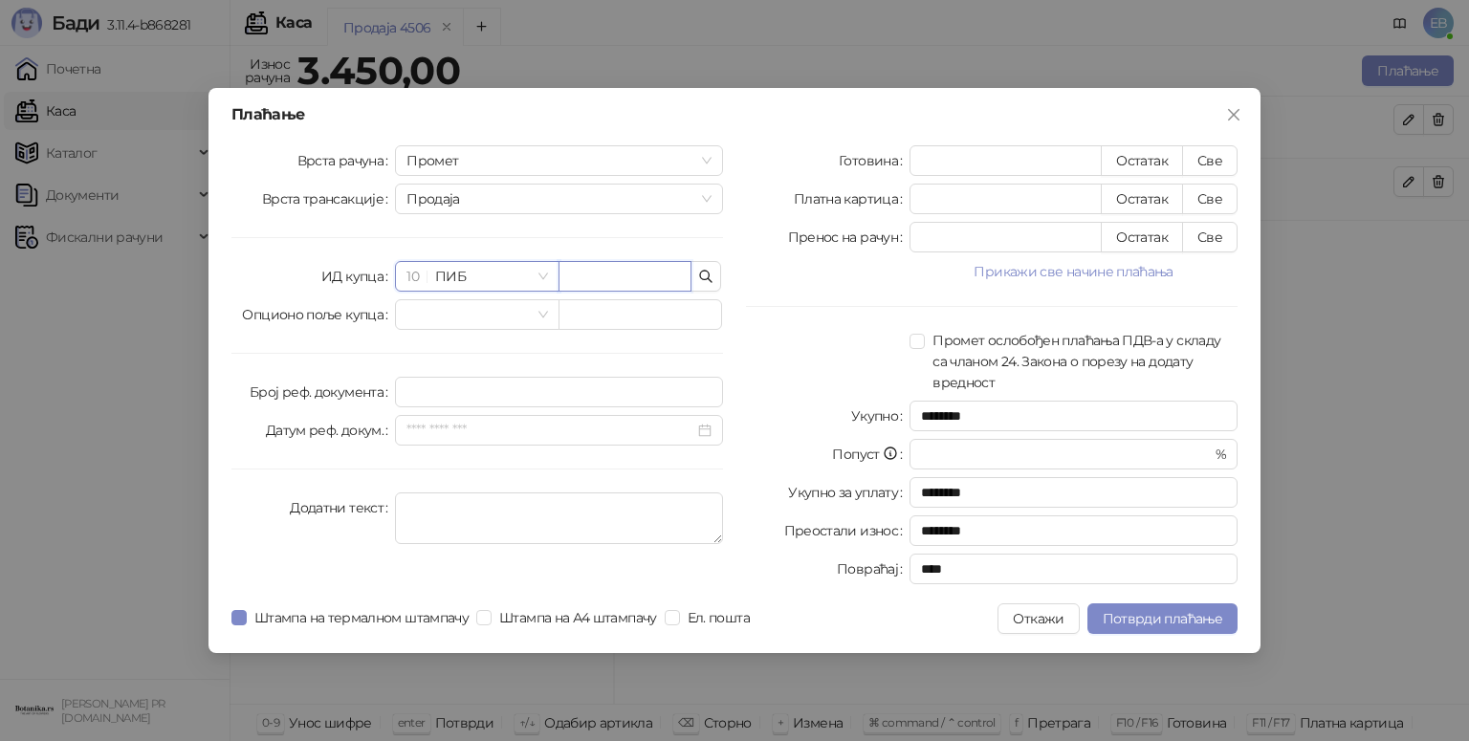
click at [624, 277] on input "text" at bounding box center [625, 276] width 133 height 31
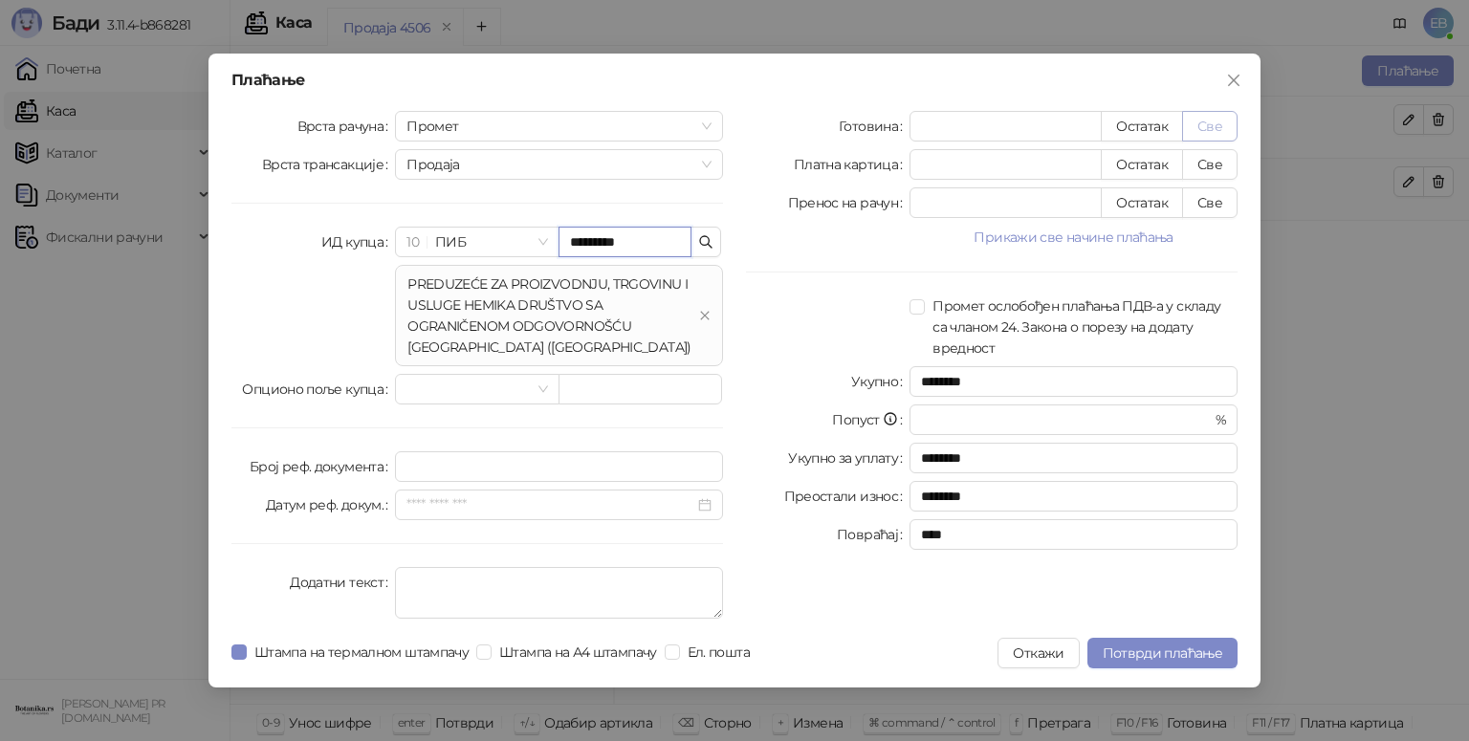
type input "*********"
click at [1209, 131] on button "Све" at bounding box center [1209, 126] width 55 height 31
type input "****"
click at [1176, 649] on span "Потврди плаћање" at bounding box center [1163, 653] width 120 height 17
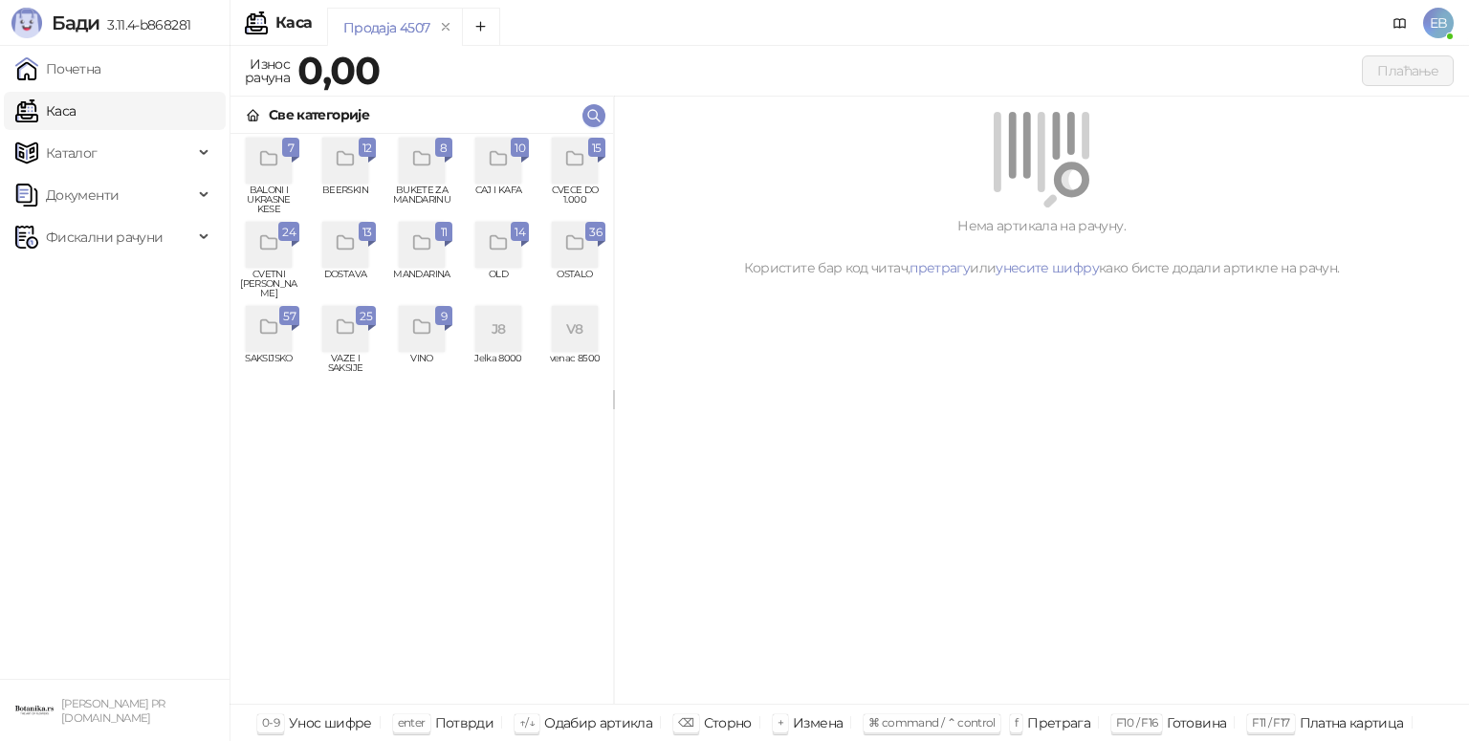
click at [582, 163] on icon "grid" at bounding box center [574, 158] width 16 height 13
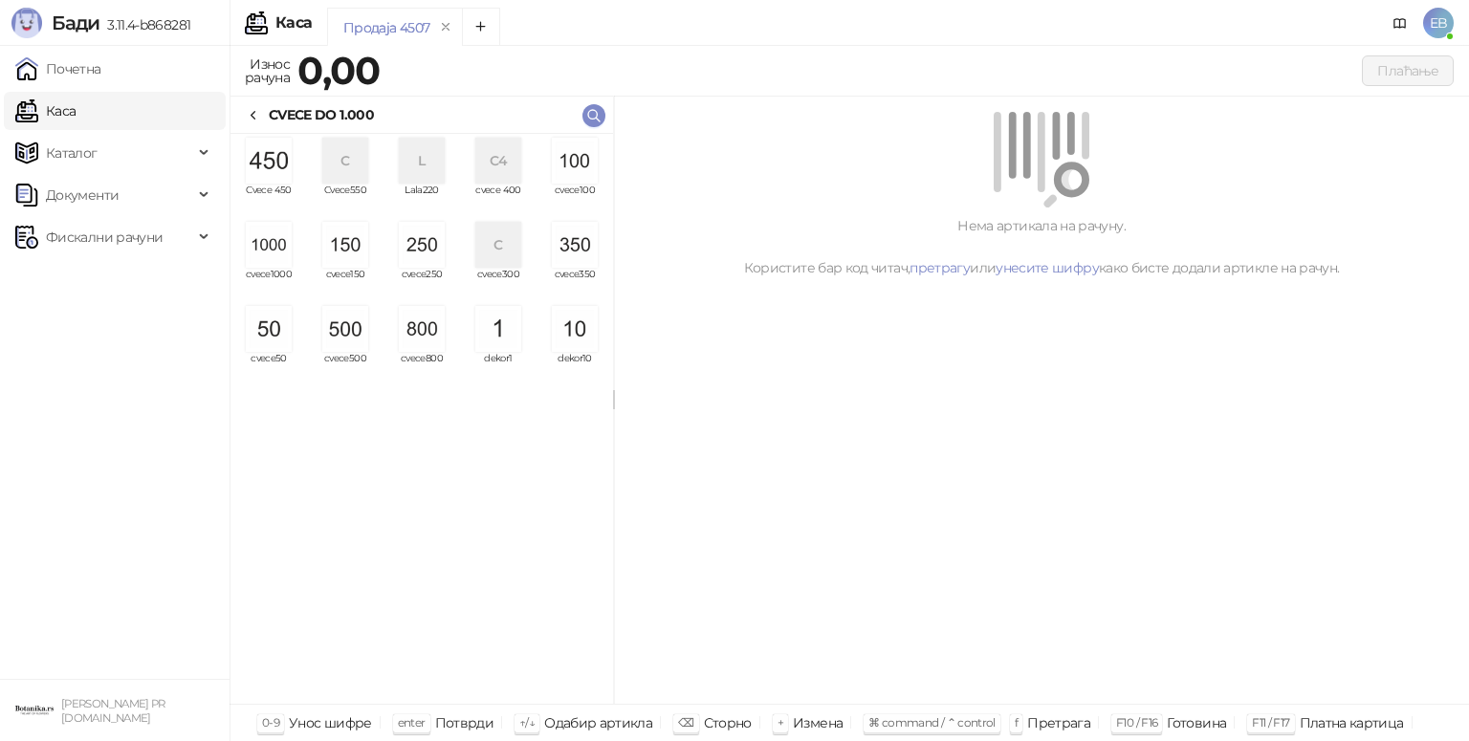
click at [348, 340] on img "grid" at bounding box center [345, 329] width 46 height 46
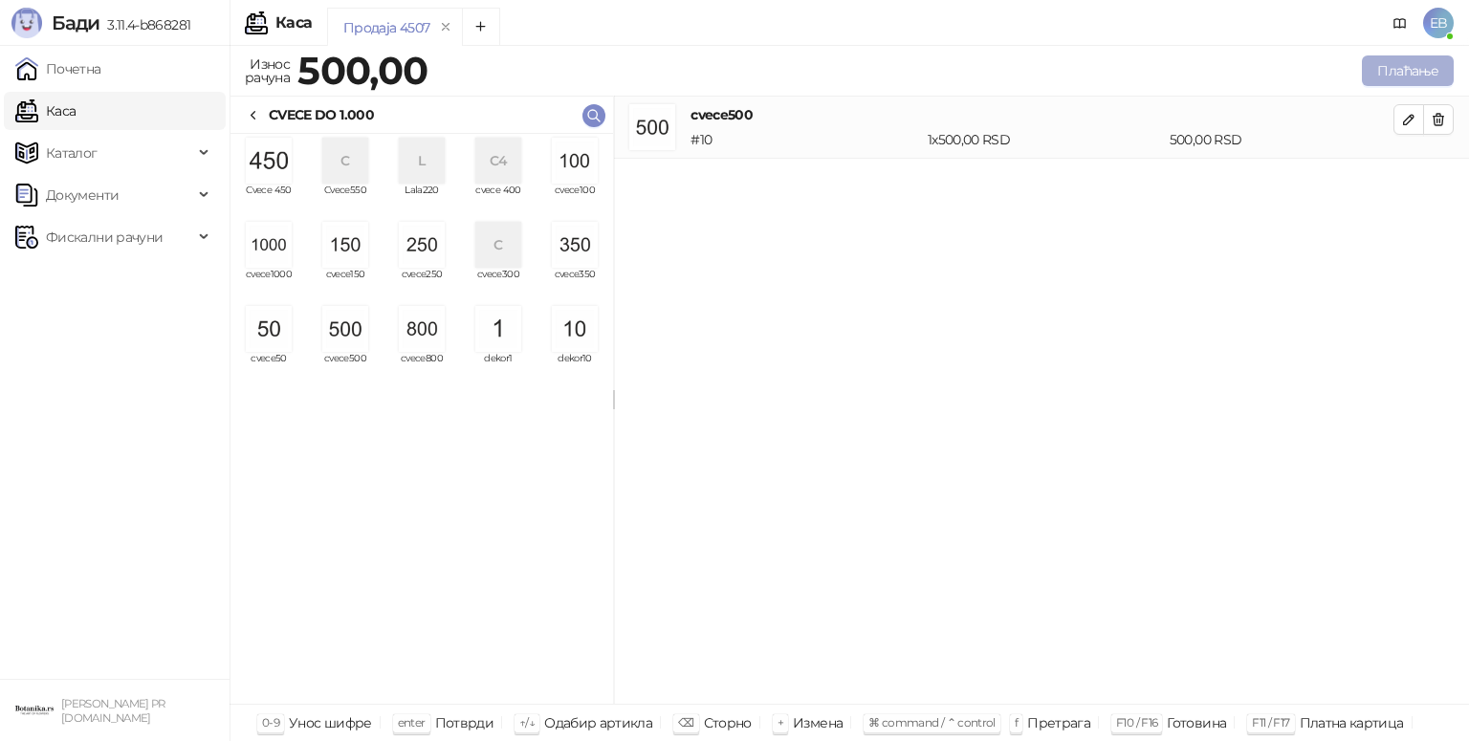
click at [1425, 77] on button "Плаћање" at bounding box center [1408, 70] width 92 height 31
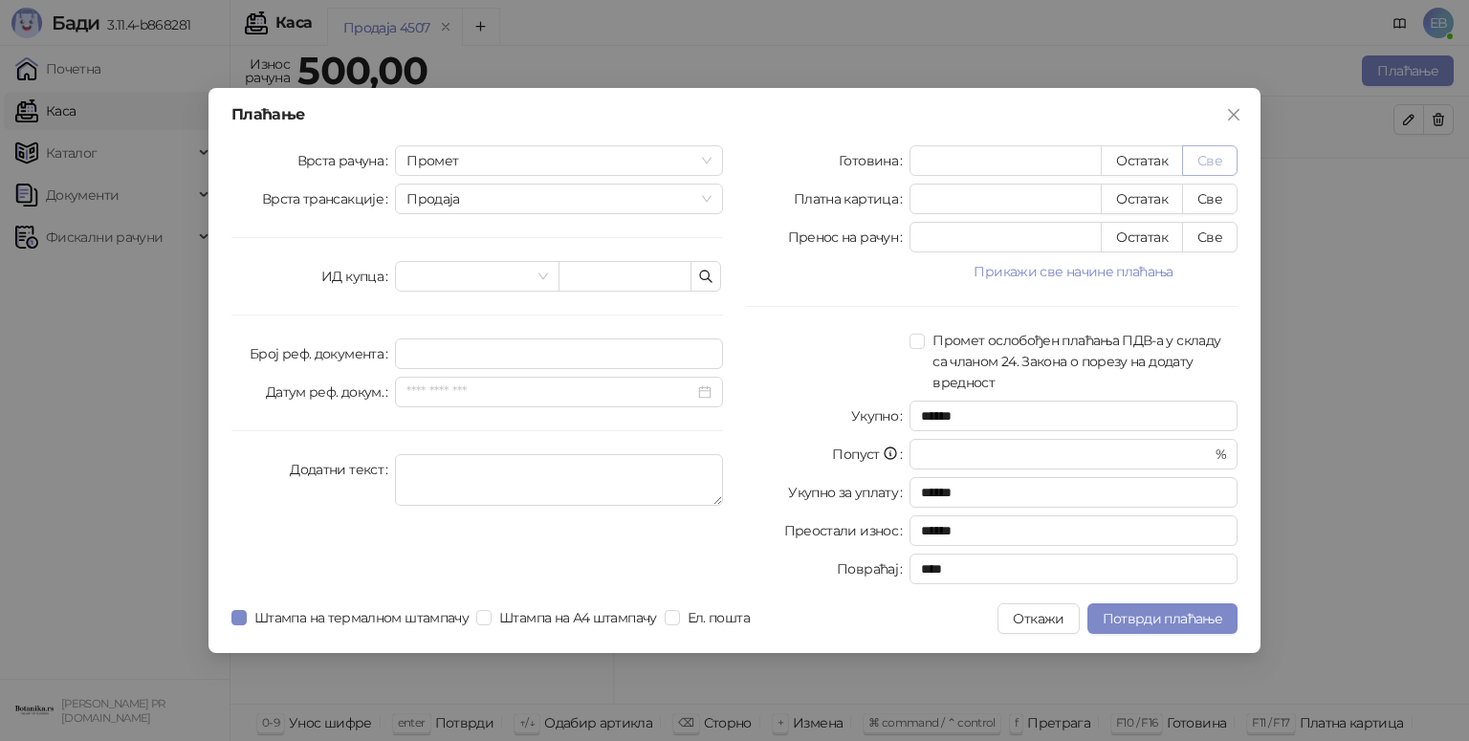
click at [1217, 153] on button "Све" at bounding box center [1209, 160] width 55 height 31
type input "***"
type input "****"
click at [1219, 206] on button "Све" at bounding box center [1209, 199] width 55 height 31
type input "*"
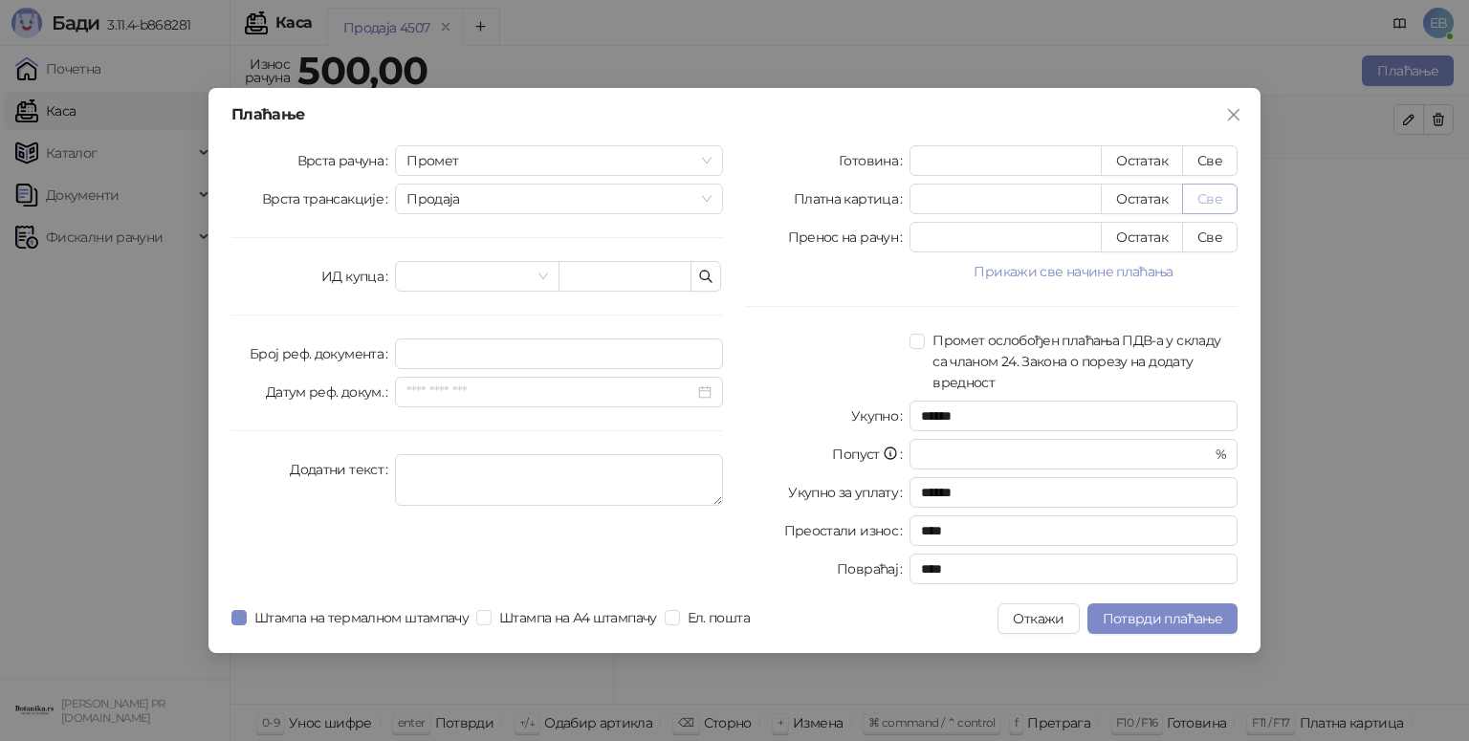
type input "***"
click at [1201, 616] on span "Потврди плаћање" at bounding box center [1163, 618] width 120 height 17
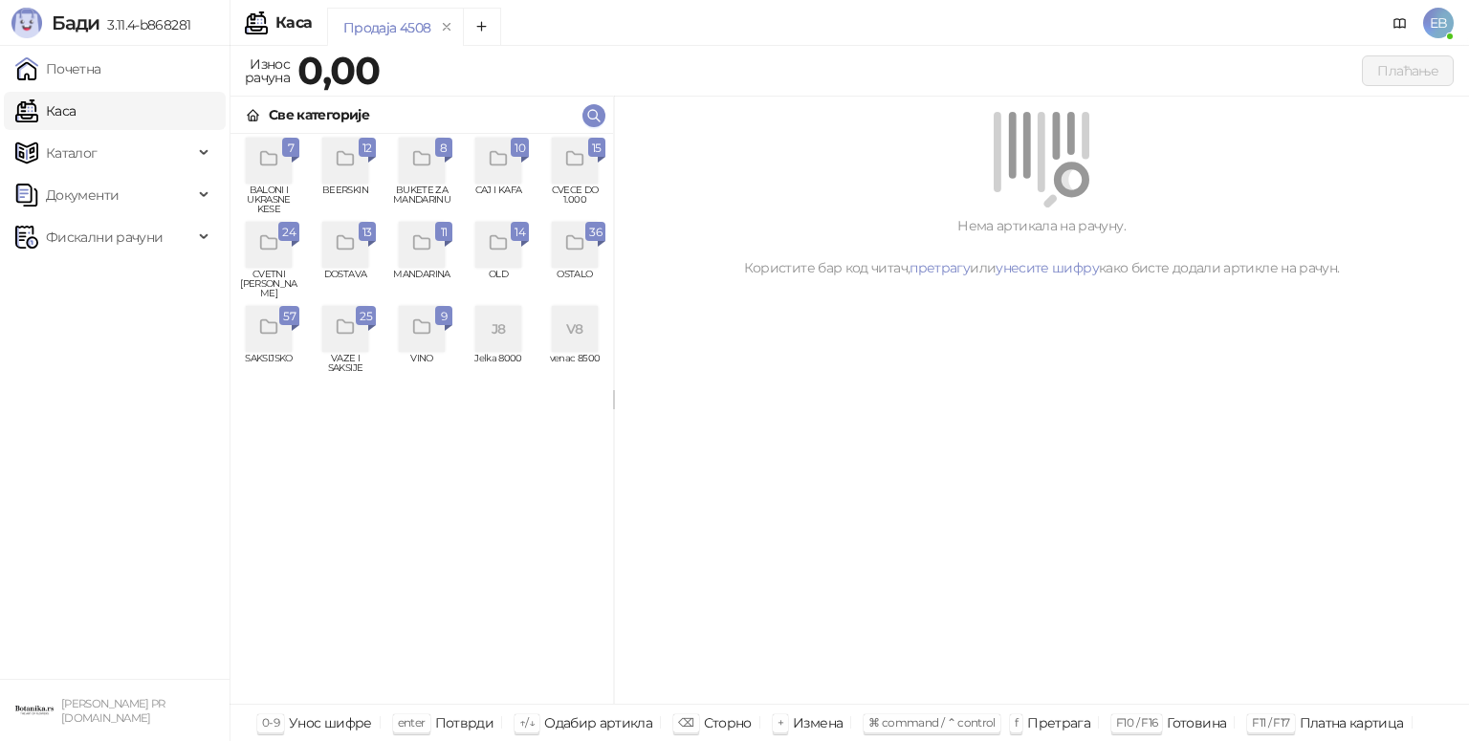
click at [601, 159] on div "grid" at bounding box center [602, 160] width 8 height 6
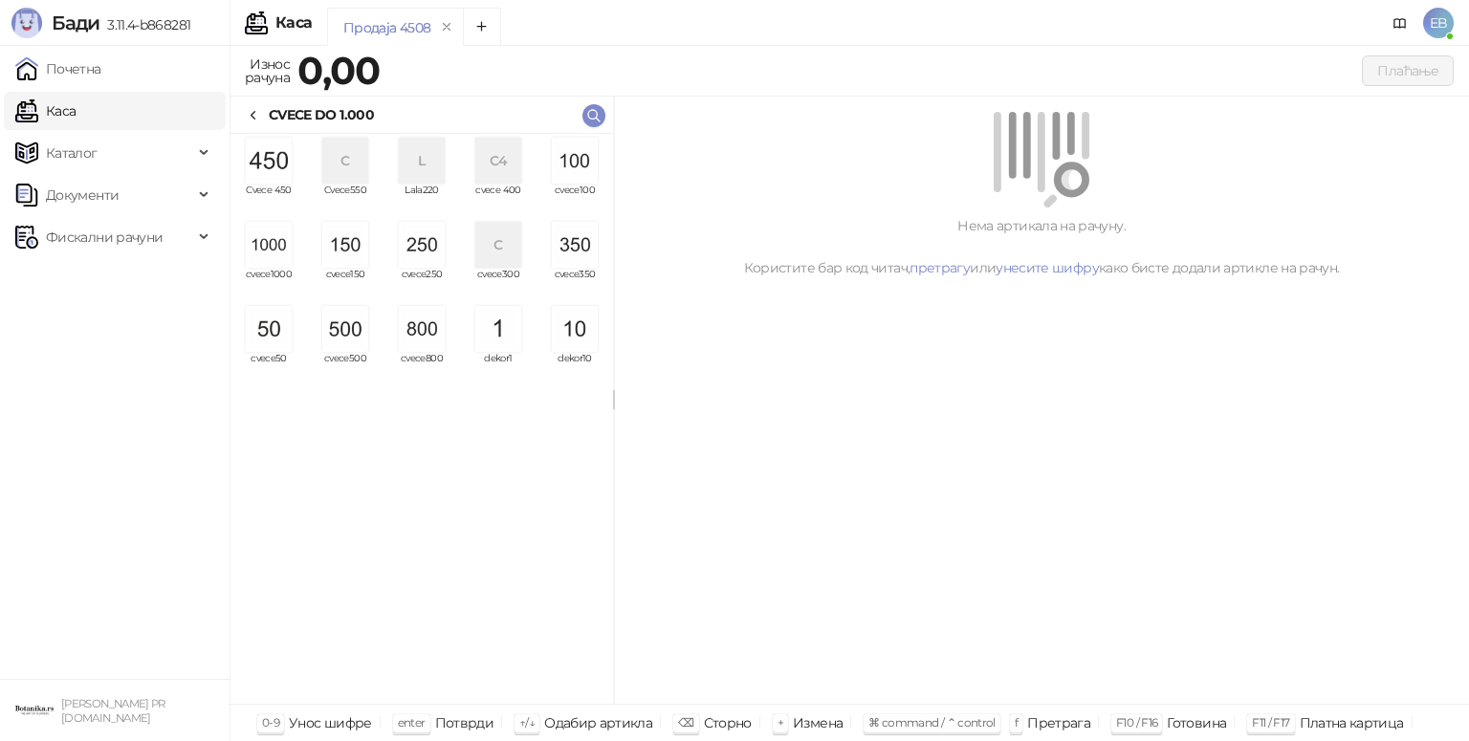
click at [279, 257] on img "grid" at bounding box center [269, 245] width 46 height 46
click at [279, 251] on img "grid" at bounding box center [269, 245] width 46 height 46
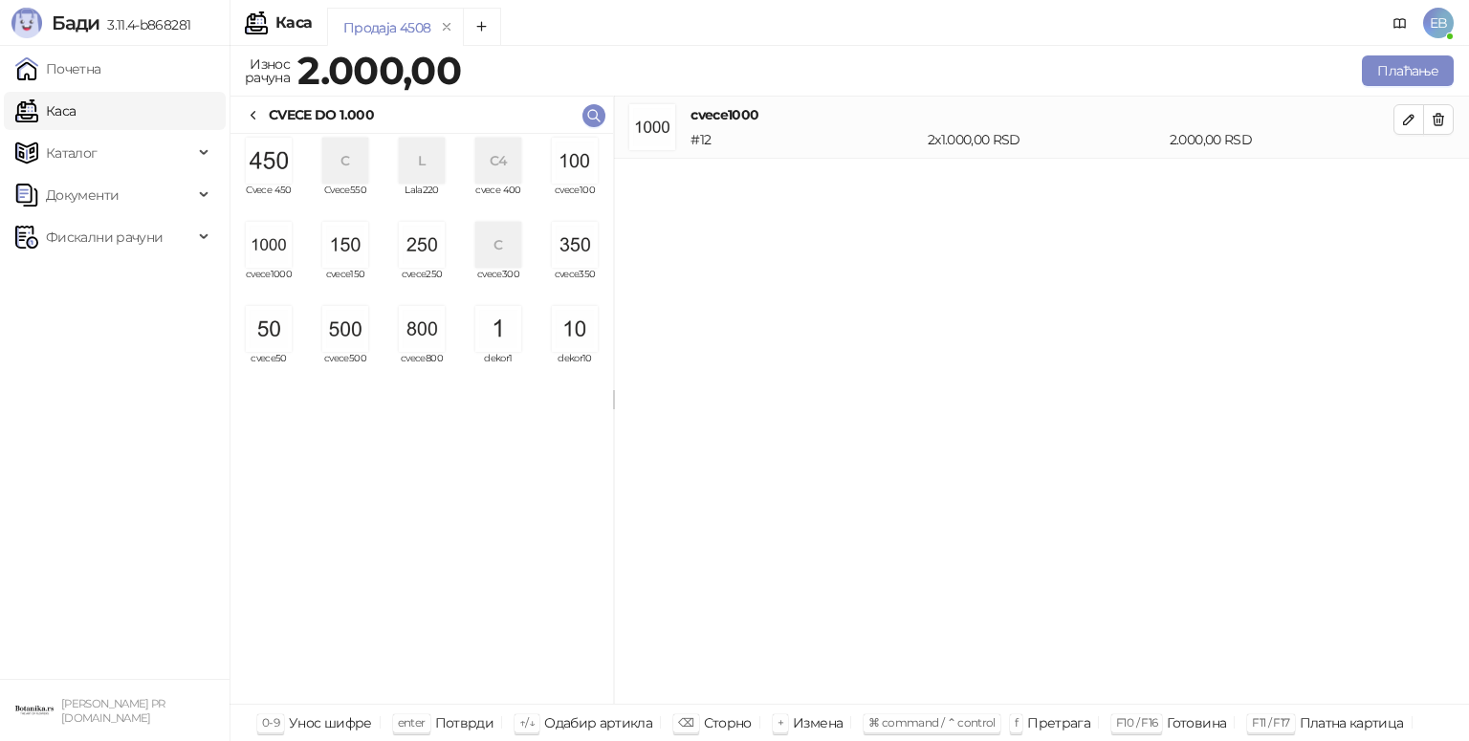
click at [430, 250] on img "grid" at bounding box center [422, 245] width 46 height 46
click at [277, 252] on img "grid" at bounding box center [269, 245] width 46 height 46
click at [1439, 180] on icon "button" at bounding box center [1438, 181] width 15 height 15
click at [369, 255] on div "grid" at bounding box center [345, 245] width 61 height 46
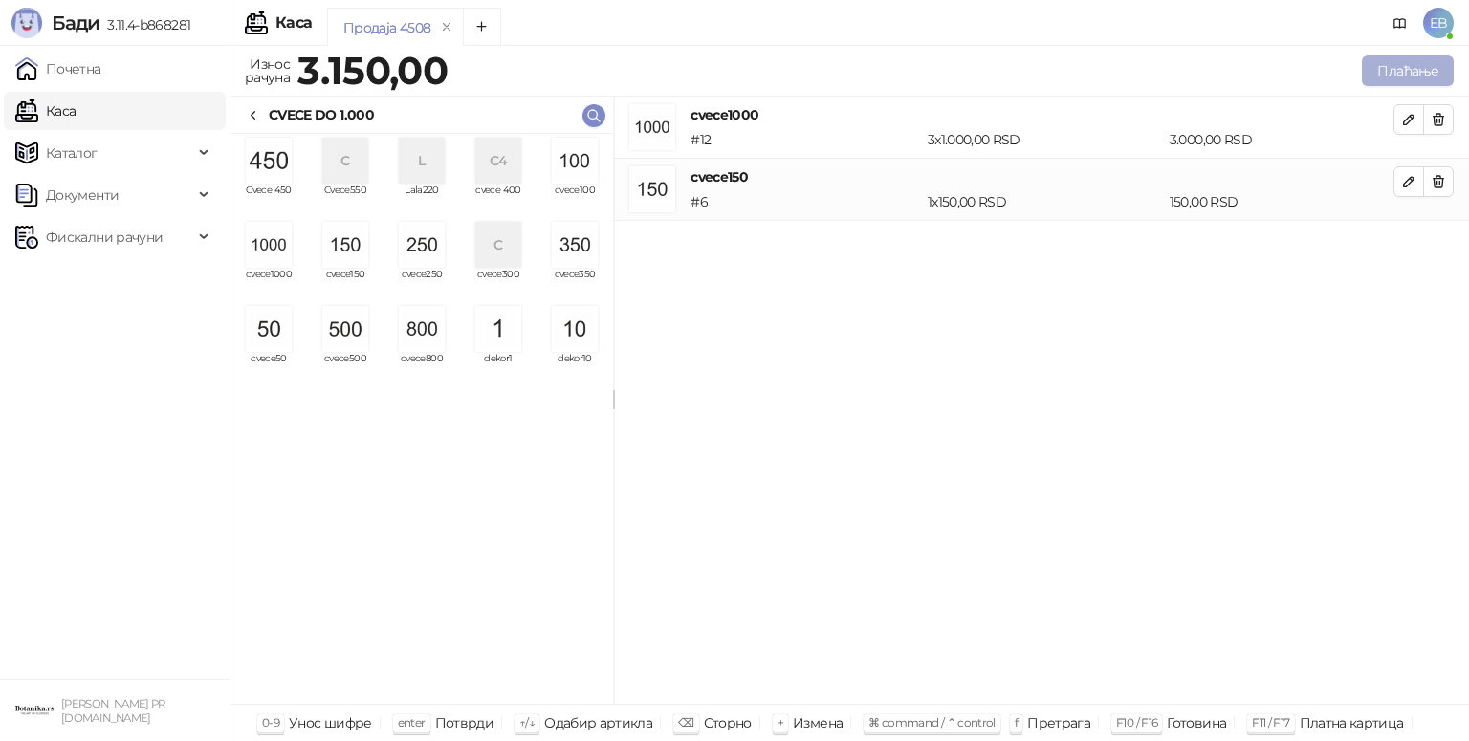
click at [1416, 76] on button "Плаћање" at bounding box center [1408, 70] width 92 height 31
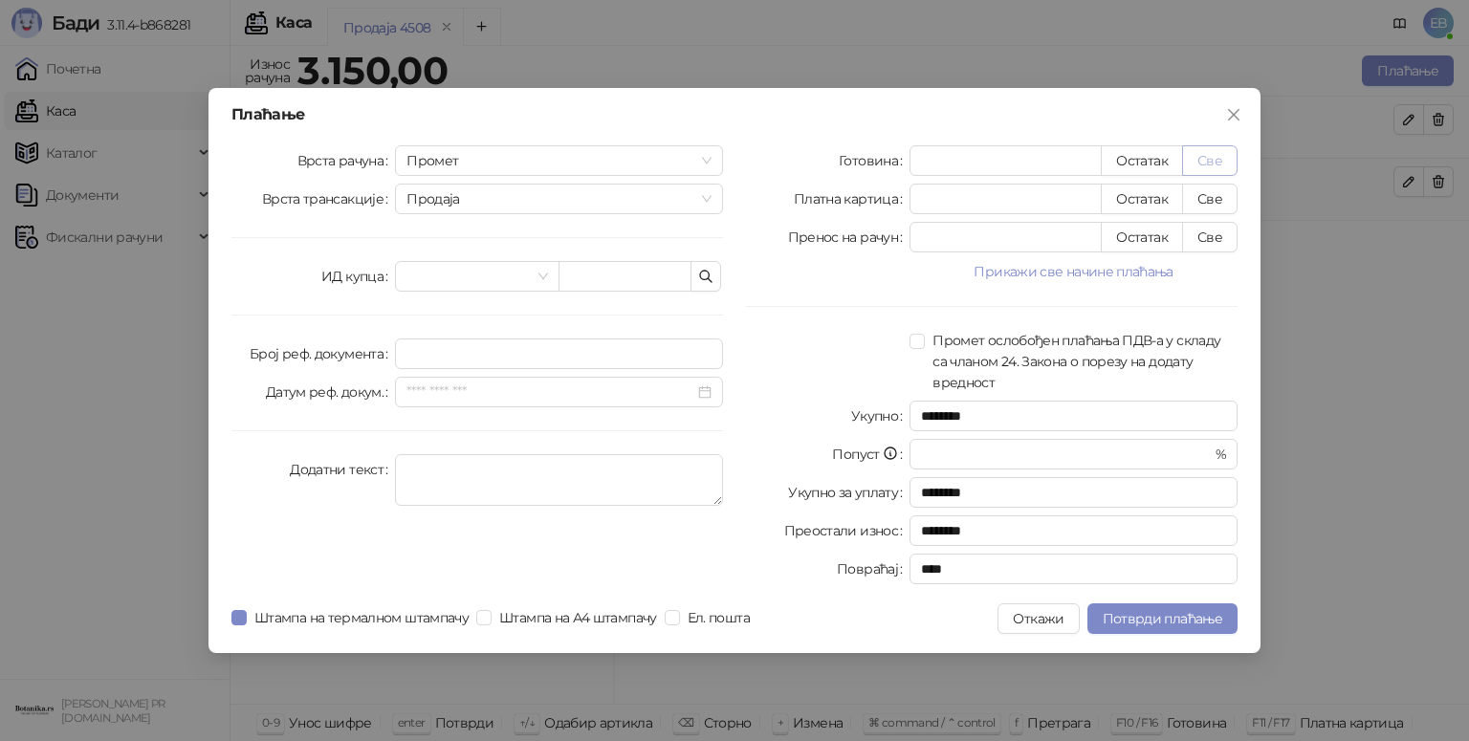
click at [1209, 166] on button "Све" at bounding box center [1209, 160] width 55 height 31
type input "****"
click at [1233, 204] on button "Све" at bounding box center [1209, 199] width 55 height 31
type input "*"
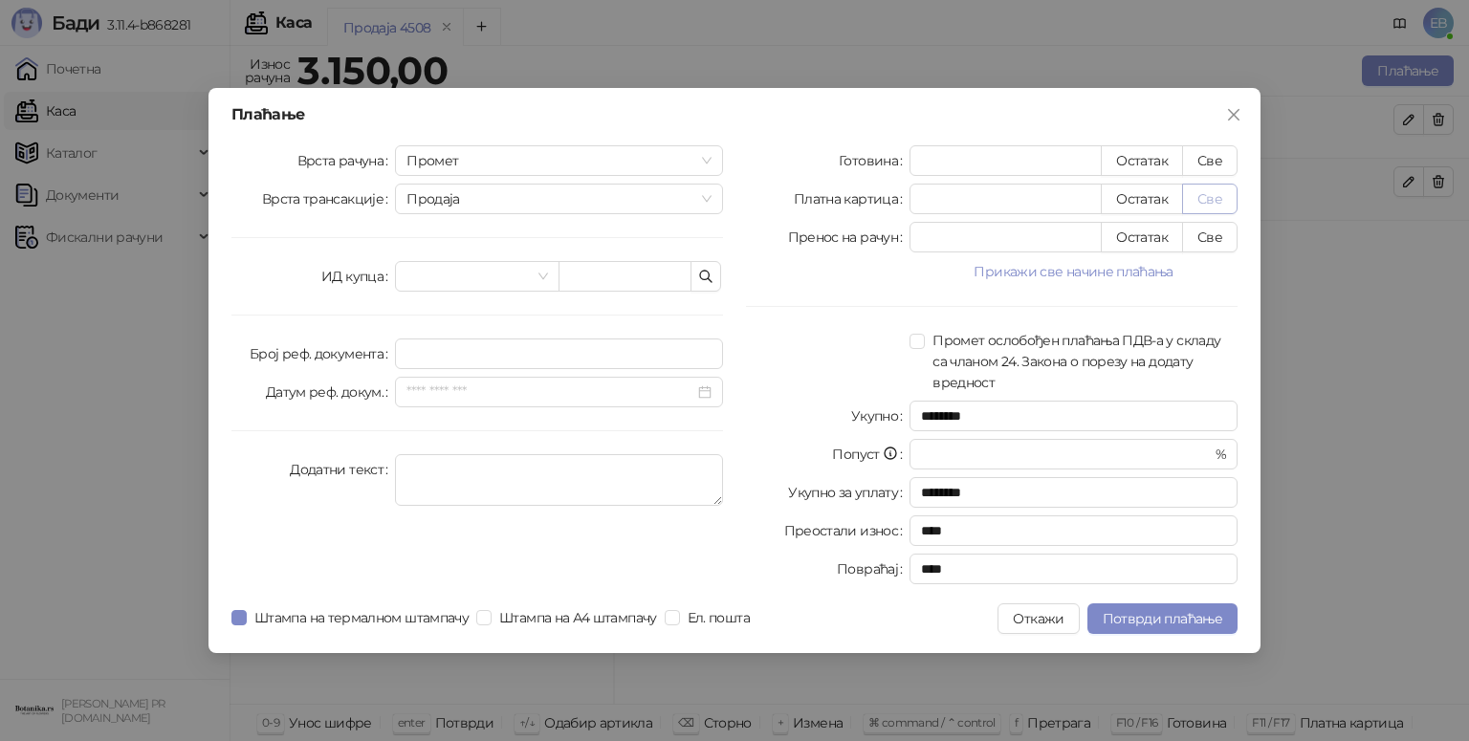
type input "****"
click at [1177, 613] on span "Потврди плаћање" at bounding box center [1163, 618] width 120 height 17
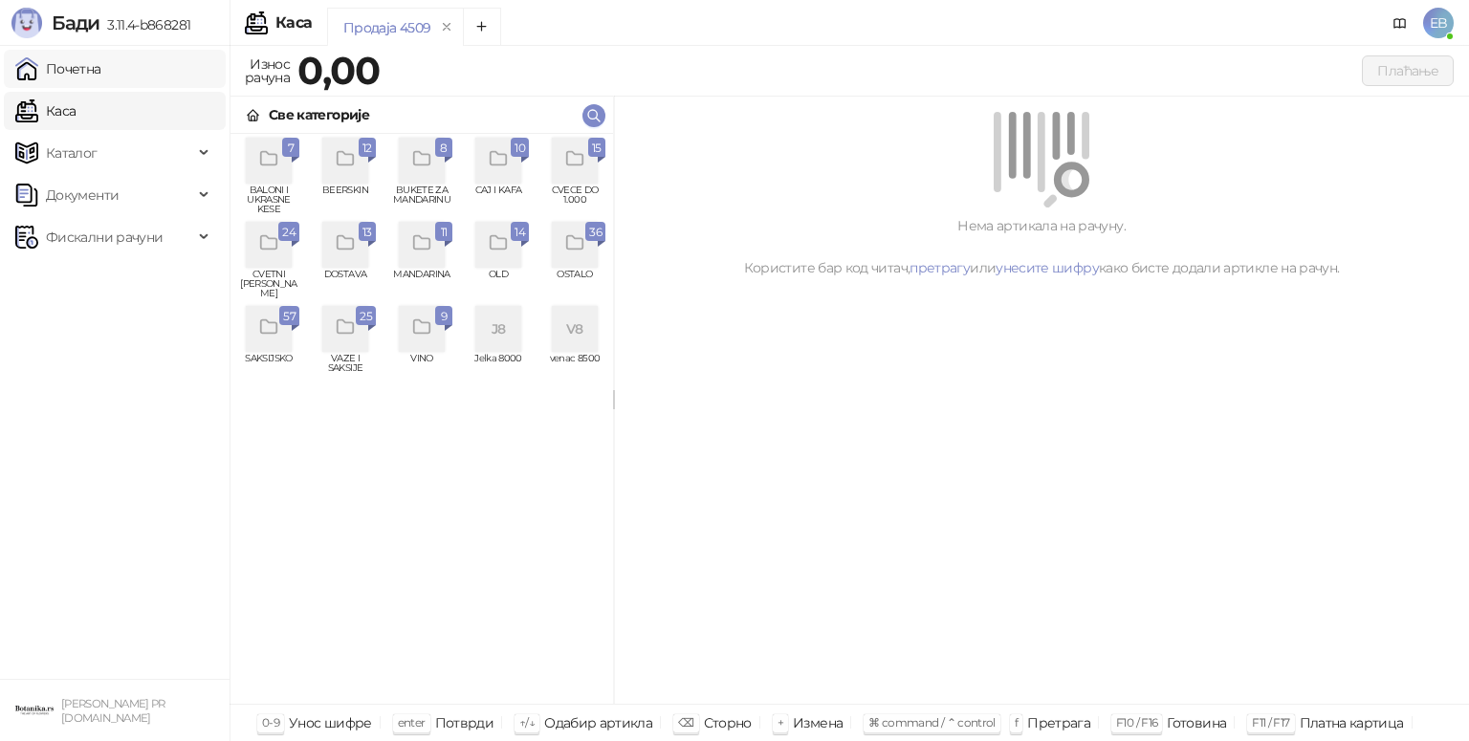
click at [89, 64] on link "Почетна" at bounding box center [58, 69] width 86 height 38
